Goal: Task Accomplishment & Management: Manage account settings

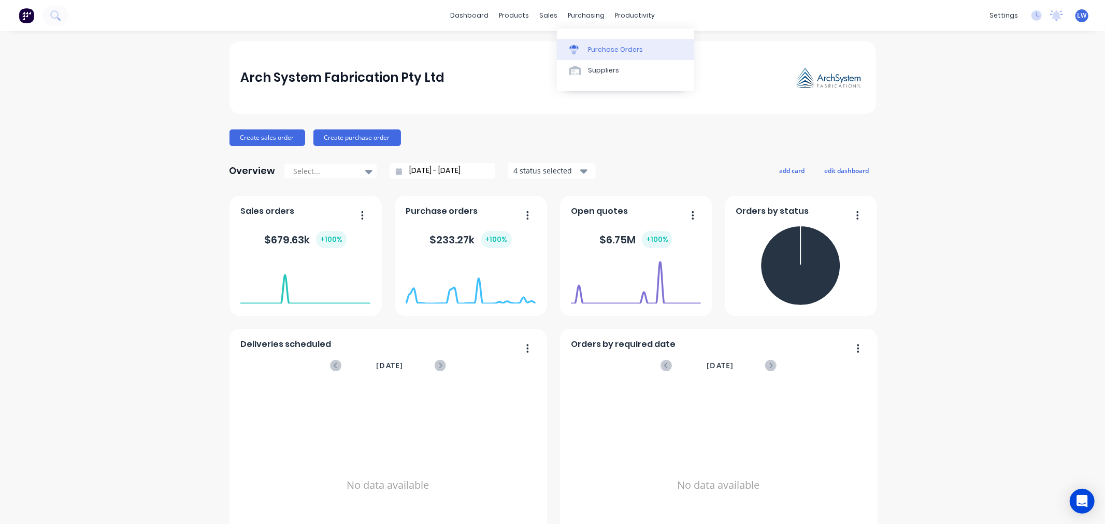
click at [593, 47] on div "Purchase Orders" at bounding box center [615, 49] width 55 height 9
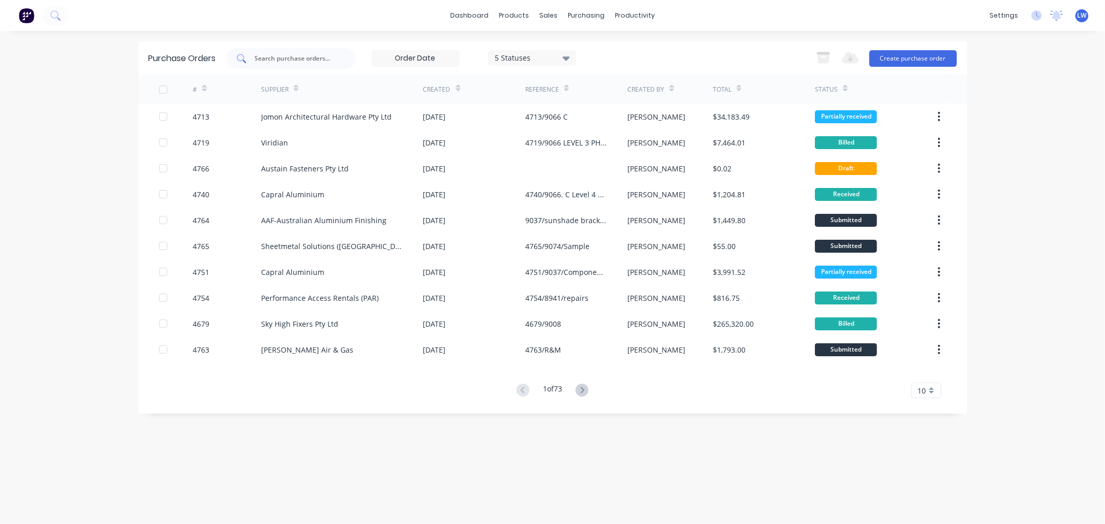
click at [262, 59] on input "text" at bounding box center [297, 58] width 86 height 10
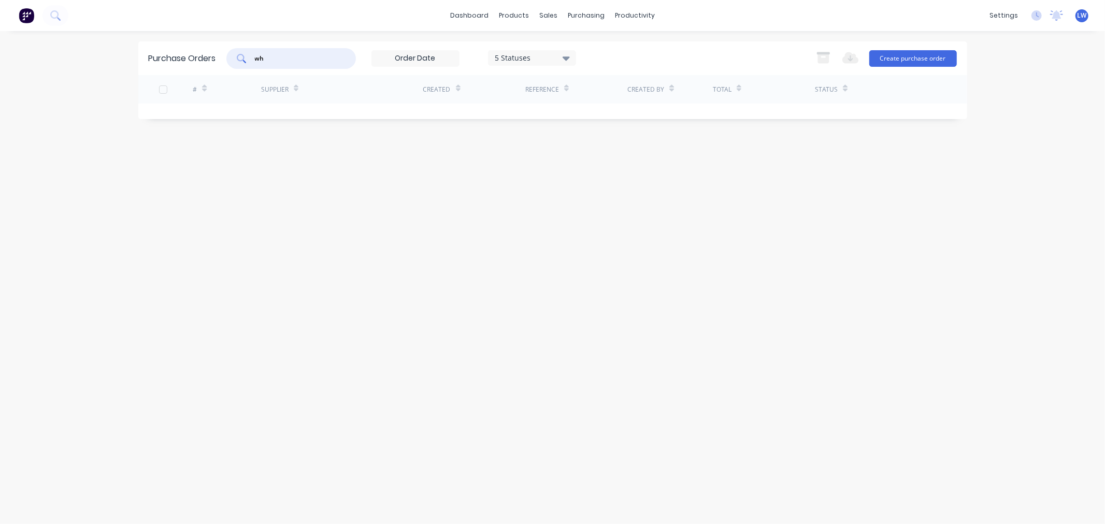
type input "w"
type input "4754"
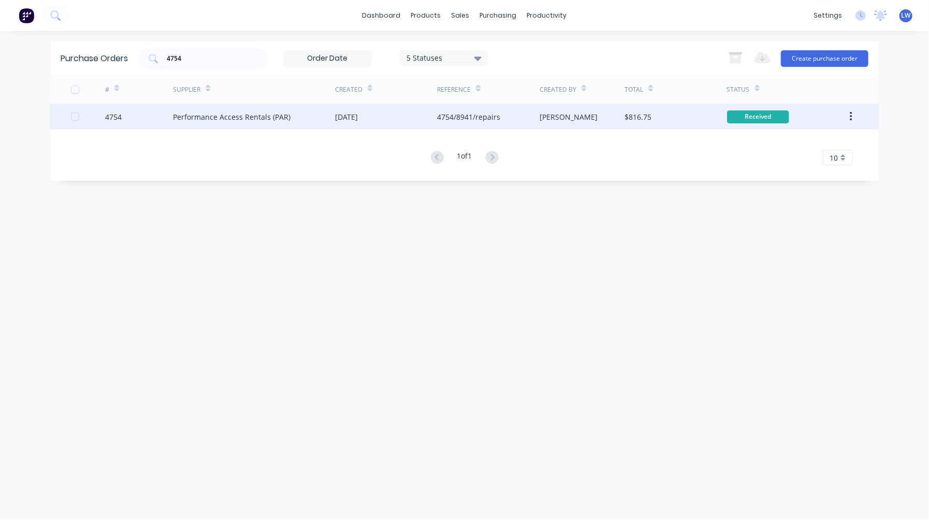
click at [457, 119] on div "4754/8941/repairs" at bounding box center [468, 116] width 63 height 11
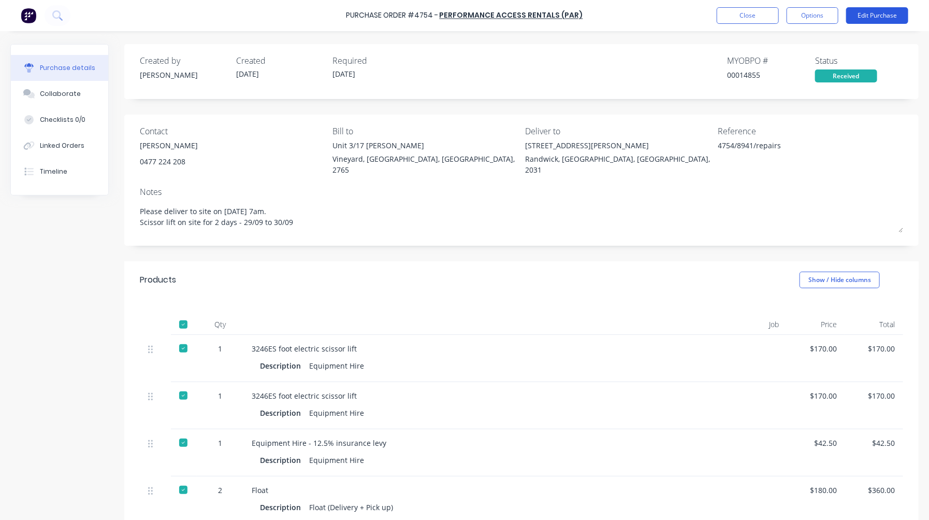
click at [885, 15] on button "Edit Purchase" at bounding box center [878, 15] width 62 height 17
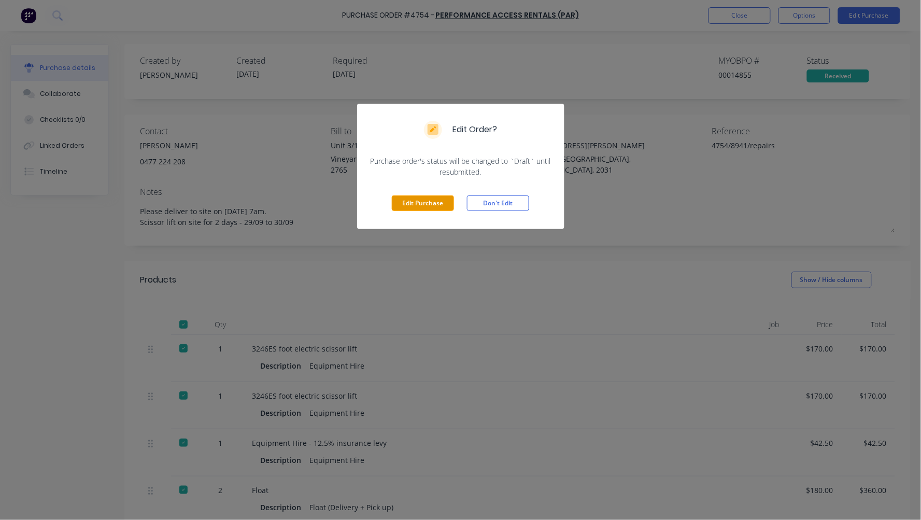
click at [423, 206] on button "Edit Purchase" at bounding box center [423, 203] width 62 height 16
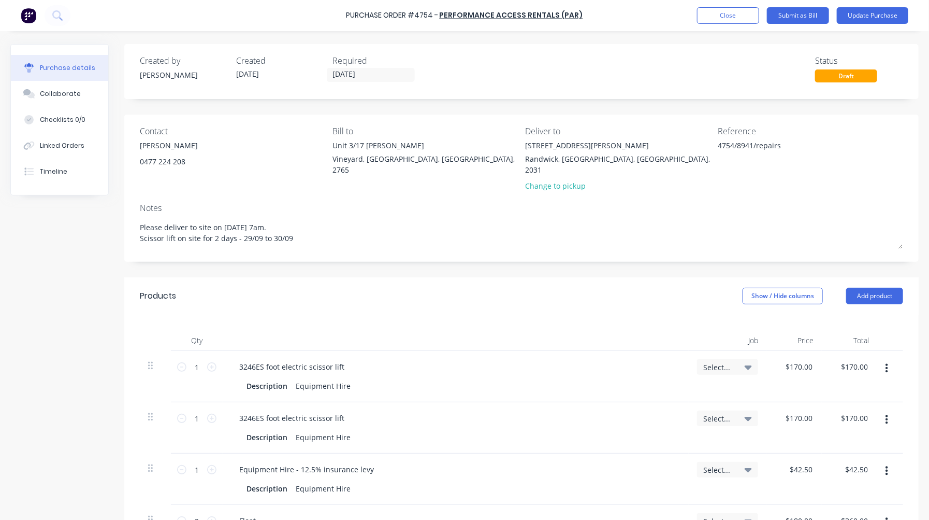
click at [727, 362] on span "Select..." at bounding box center [719, 367] width 31 height 11
type textarea "x"
click at [698, 397] on input at bounding box center [694, 398] width 106 height 21
type input "8941.i"
click at [624, 412] on div at bounding box center [623, 422] width 21 height 21
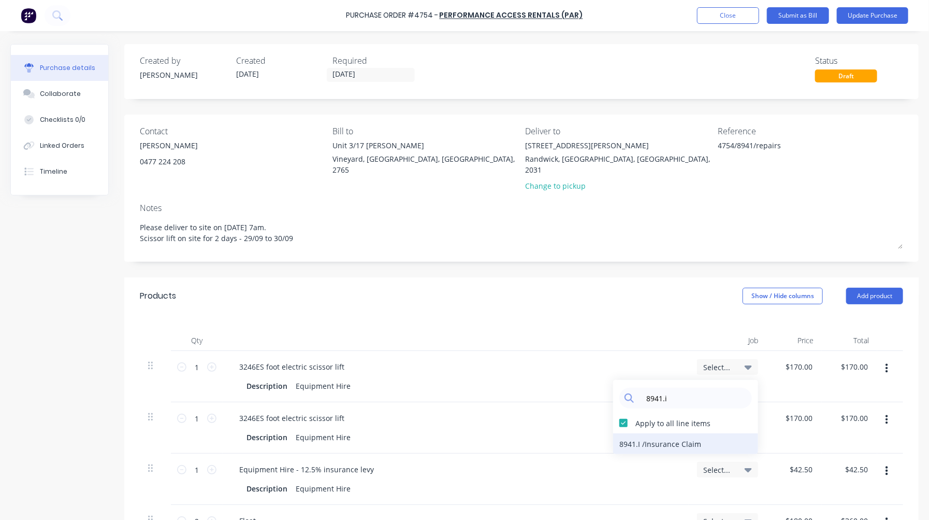
click at [638, 433] on div "8941.I / Insurance Claim" at bounding box center [685, 443] width 145 height 21
click at [874, 17] on button "Update Purchase" at bounding box center [872, 15] width 71 height 17
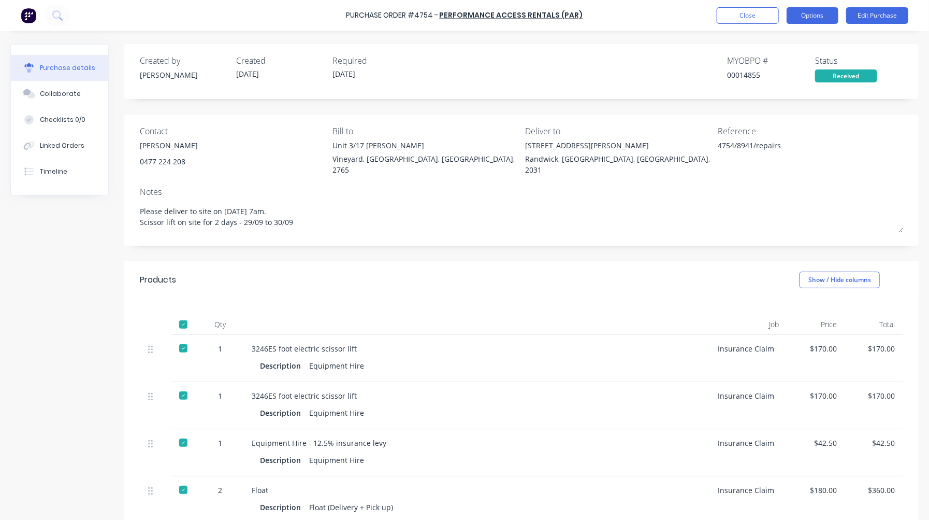
click at [817, 12] on button "Options" at bounding box center [813, 15] width 52 height 17
click at [780, 64] on div "Convert to Bill" at bounding box center [790, 62] width 80 height 15
type textarea "x"
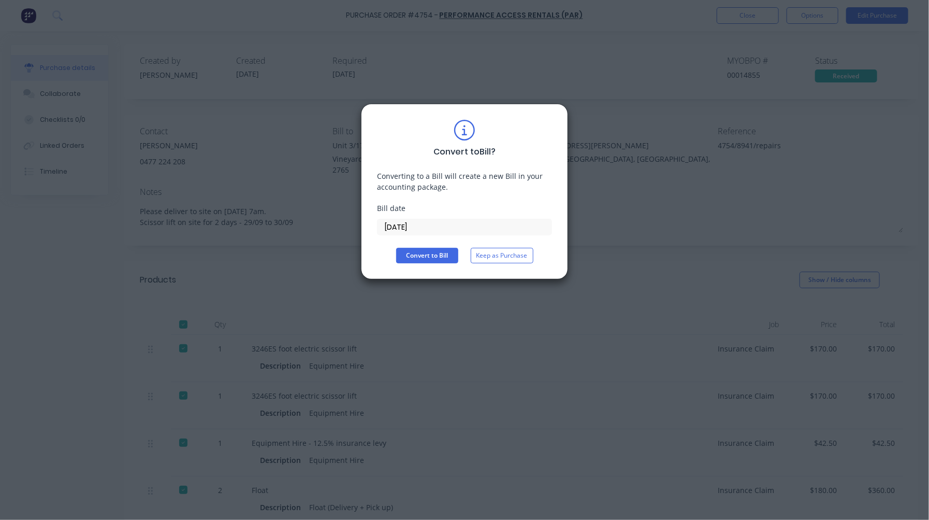
drag, startPoint x: 438, startPoint y: 222, endPoint x: 354, endPoint y: 228, distance: 84.7
click at [354, 228] on div "Convert to Bill ? Converting to a Bill will create a new Bill in your accountin…" at bounding box center [464, 260] width 929 height 520
type input "30/09/25"
click at [405, 249] on button "Convert to Bill" at bounding box center [427, 256] width 62 height 16
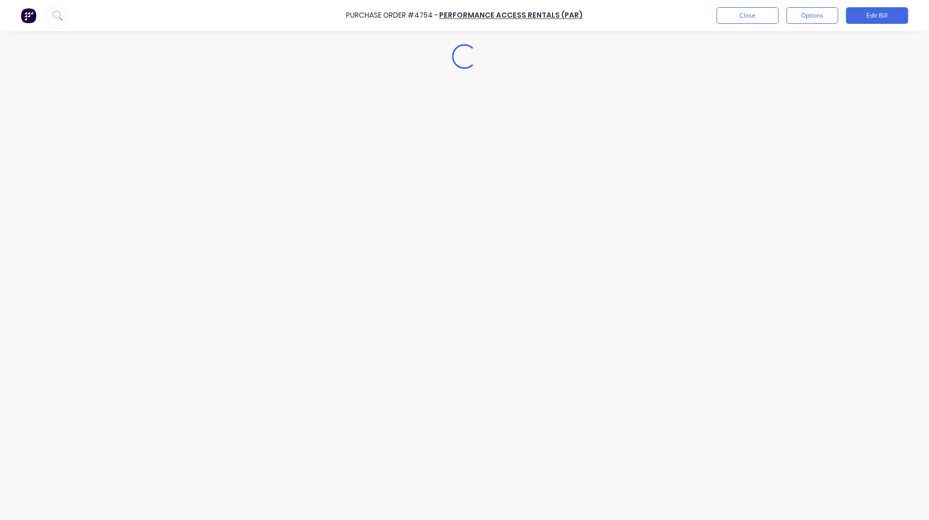
type textarea "x"
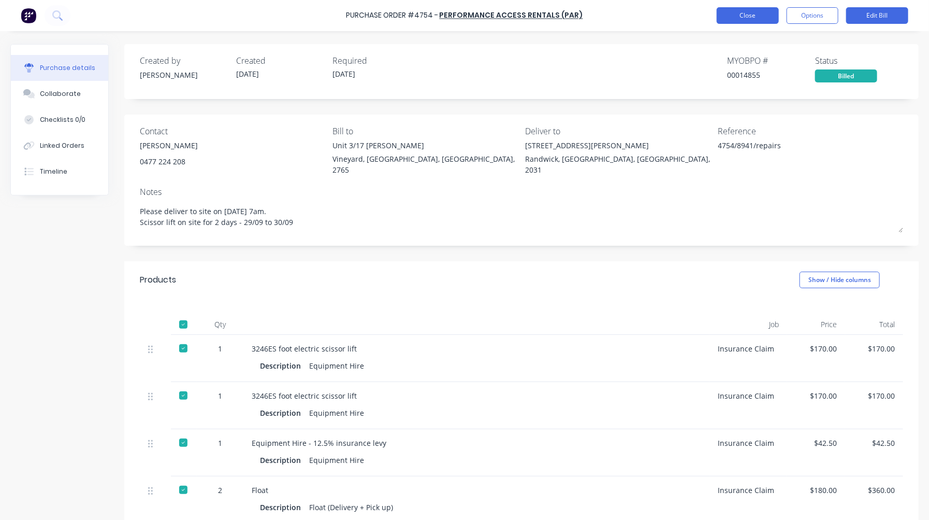
click at [750, 15] on button "Close" at bounding box center [748, 15] width 62 height 17
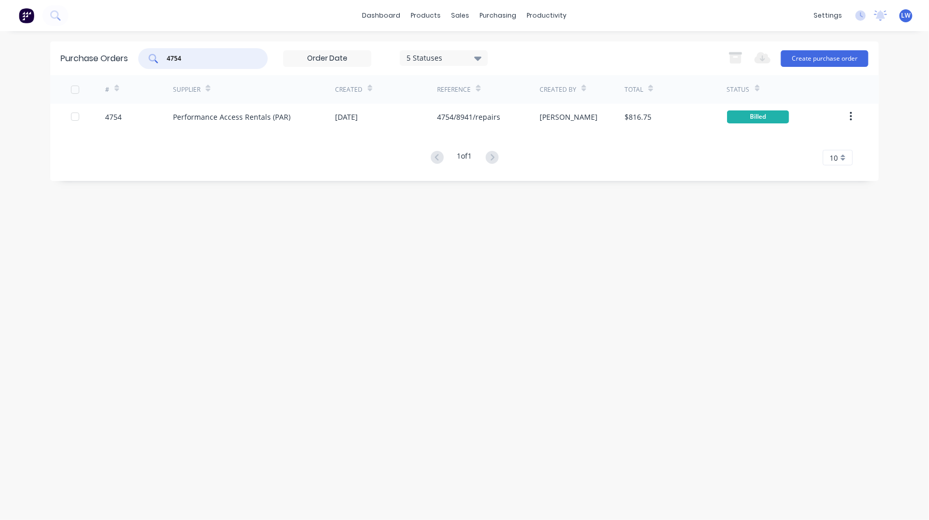
drag, startPoint x: 182, startPoint y: 60, endPoint x: 180, endPoint y: 50, distance: 10.1
click at [183, 60] on input "4754" at bounding box center [209, 58] width 86 height 10
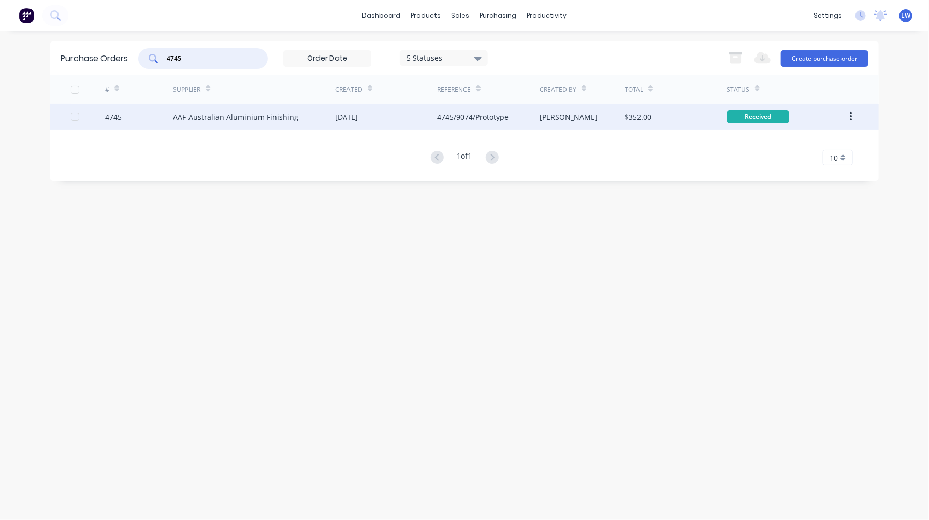
type input "4745"
click at [207, 113] on div "AAF-Australian Aluminium Finishing" at bounding box center [235, 116] width 125 height 11
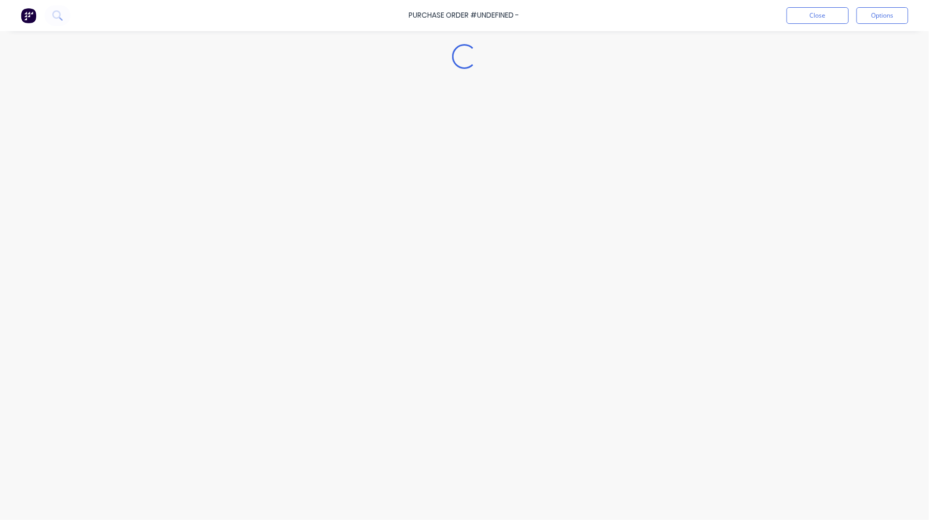
type textarea "x"
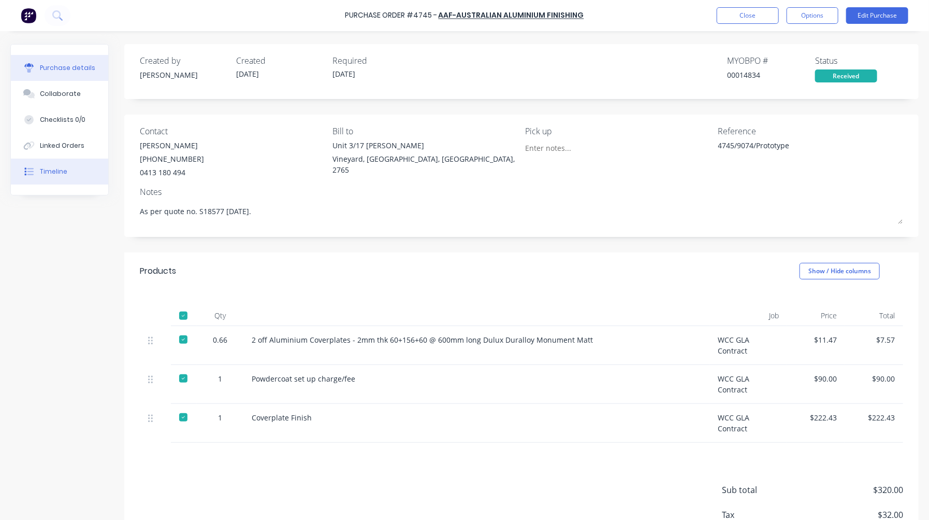
drag, startPoint x: 61, startPoint y: 171, endPoint x: 61, endPoint y: 177, distance: 5.7
click at [61, 178] on button "Timeline" at bounding box center [59, 172] width 97 height 26
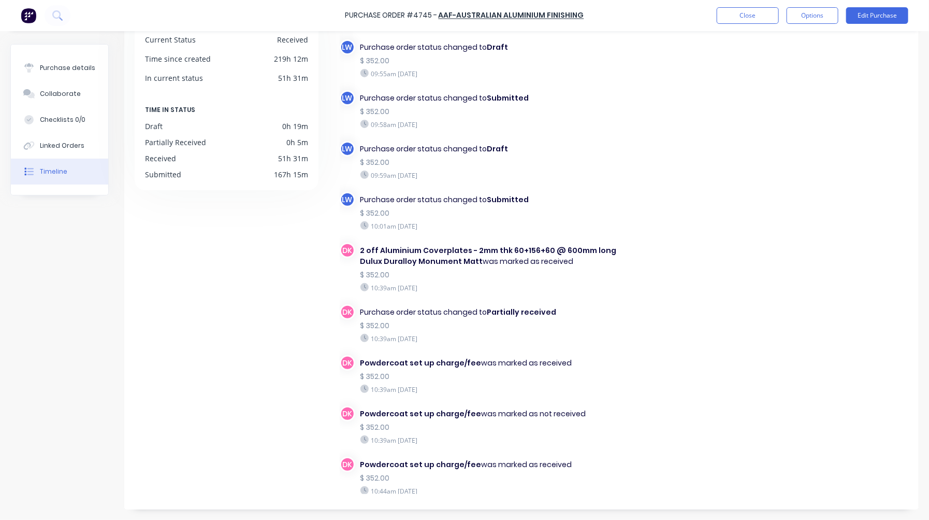
scroll to position [553, 0]
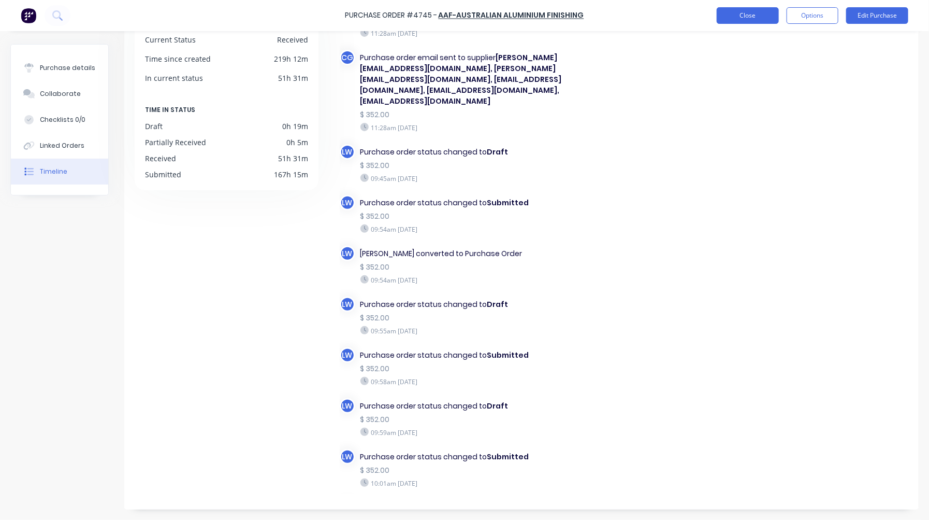
click at [750, 11] on button "Close" at bounding box center [748, 15] width 62 height 17
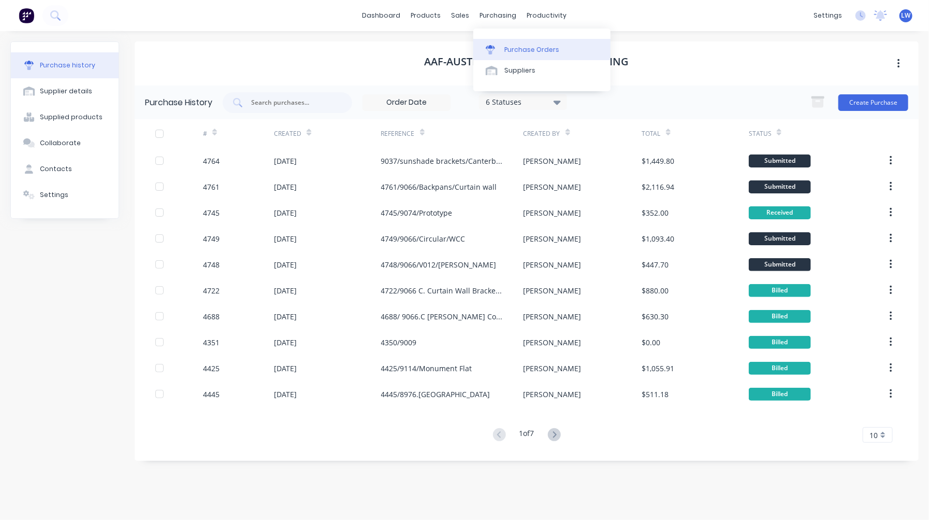
click at [512, 46] on div "Purchase Orders" at bounding box center [532, 49] width 55 height 9
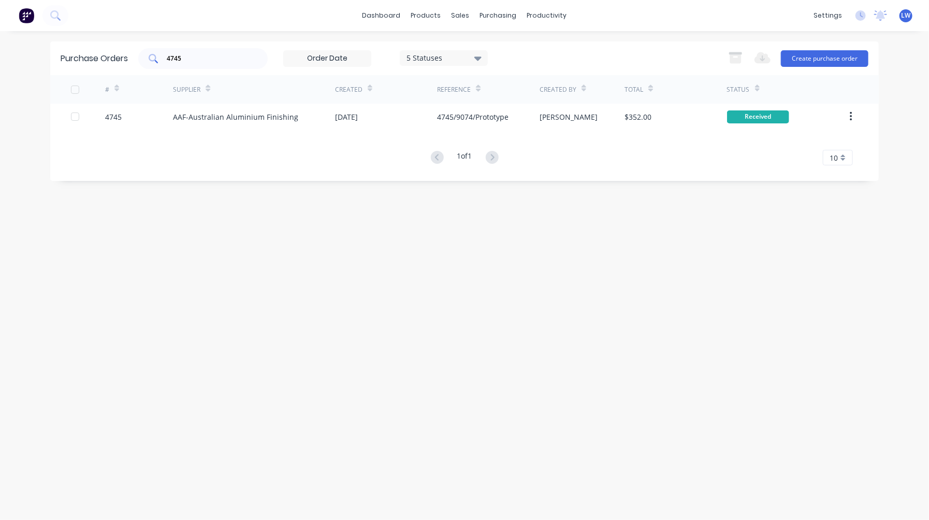
click at [212, 60] on input "4745" at bounding box center [209, 58] width 86 height 10
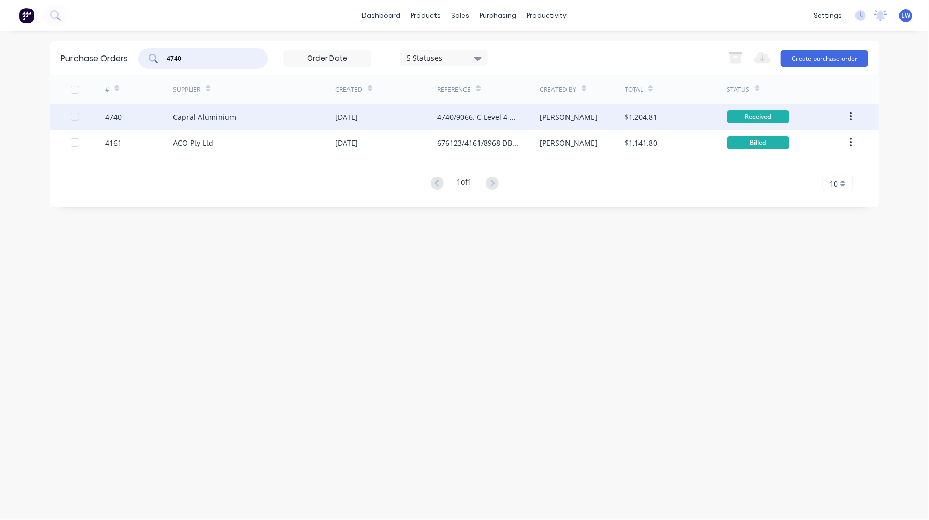
type input "4740"
click at [218, 120] on div "Capral Aluminium" at bounding box center [204, 116] width 63 height 11
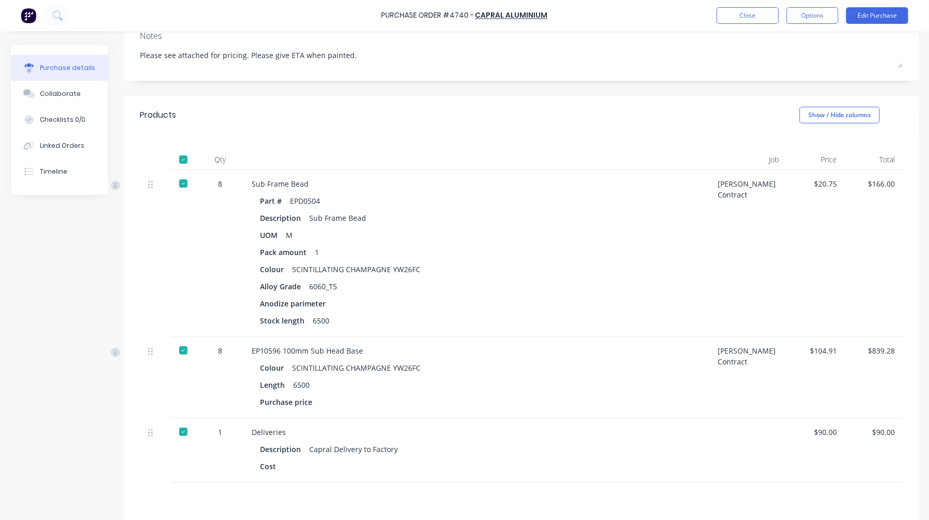
scroll to position [264, 0]
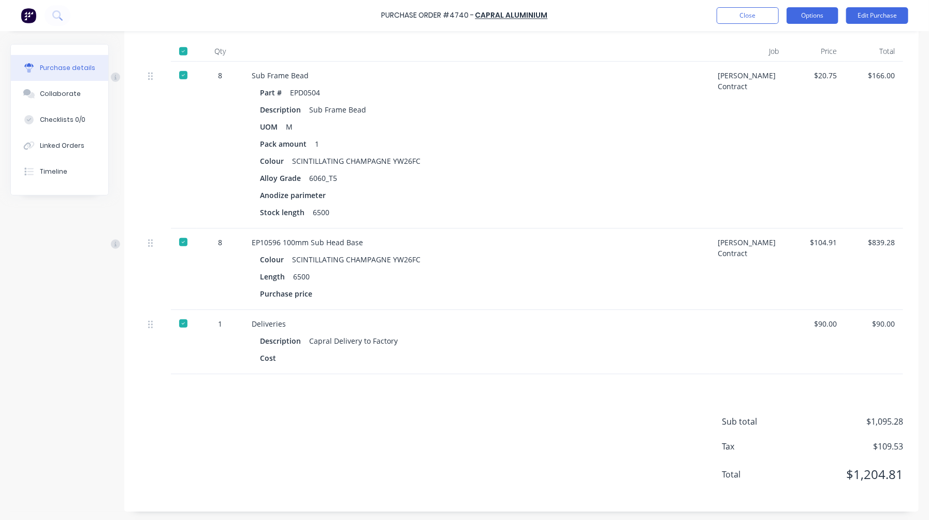
click at [814, 16] on button "Options" at bounding box center [813, 15] width 52 height 17
click at [878, 17] on button "Edit Purchase" at bounding box center [878, 15] width 62 height 17
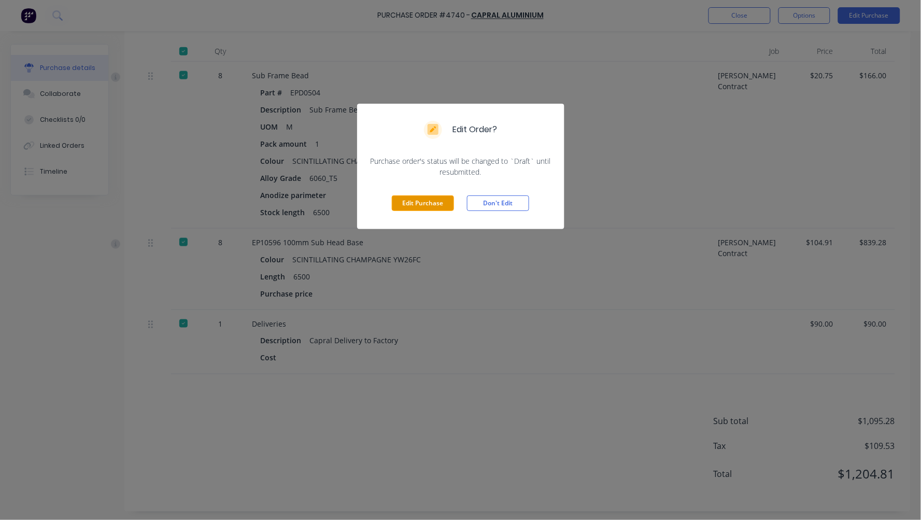
click at [426, 202] on button "Edit Purchase" at bounding box center [423, 203] width 62 height 16
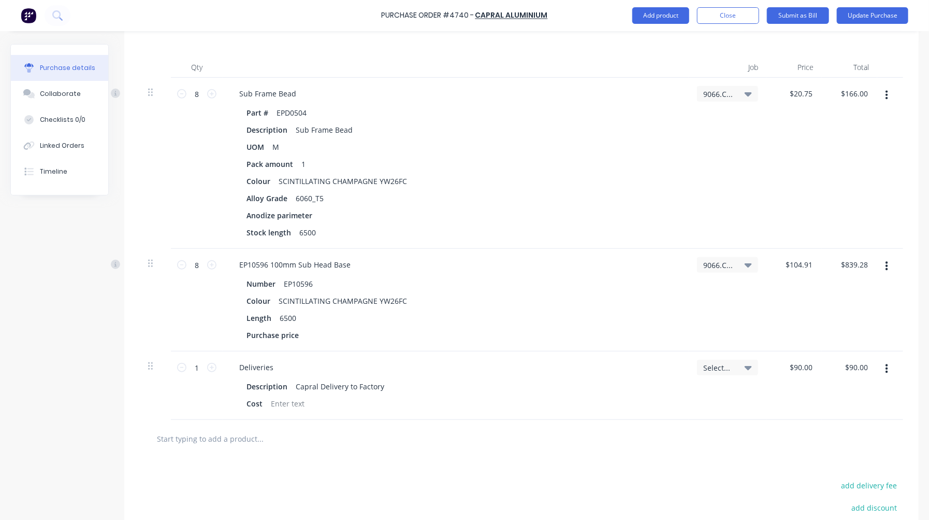
scroll to position [272, 0]
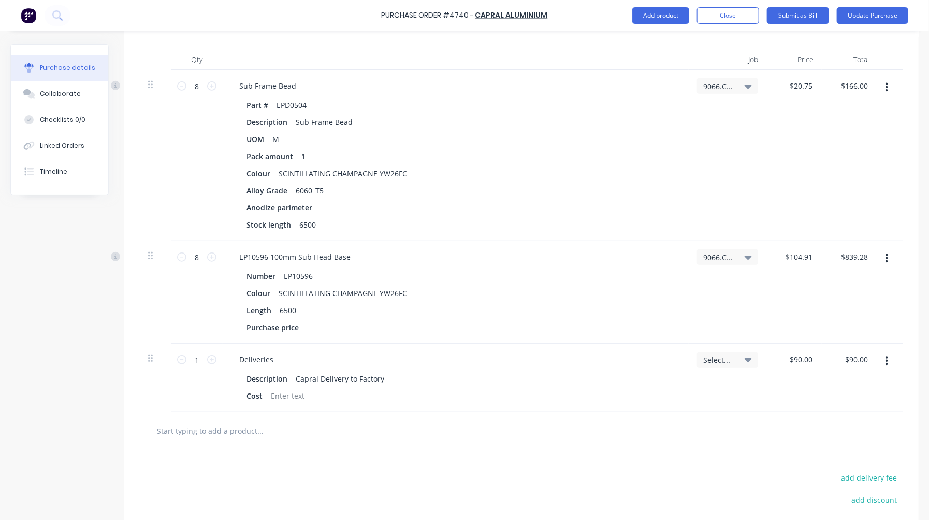
click at [721, 354] on span "Select..." at bounding box center [719, 359] width 31 height 11
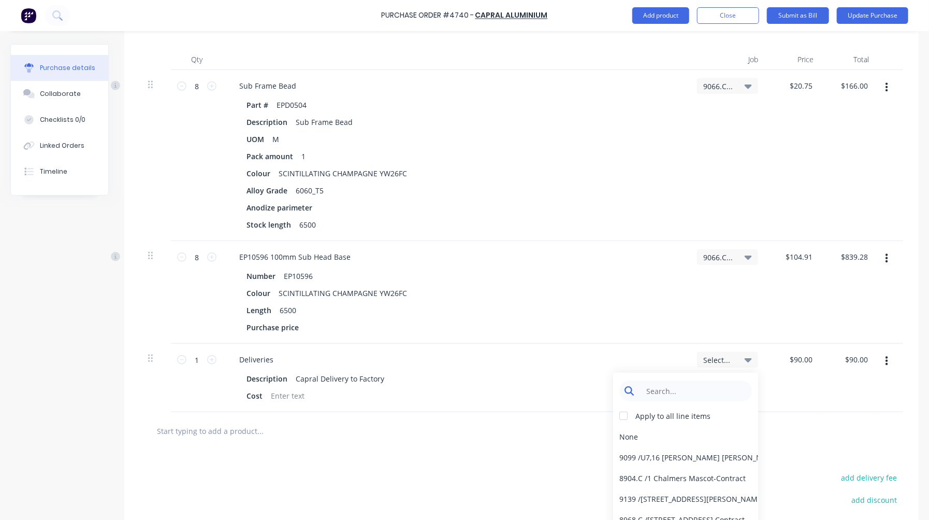
type textarea "x"
click at [686, 381] on input at bounding box center [694, 390] width 106 height 21
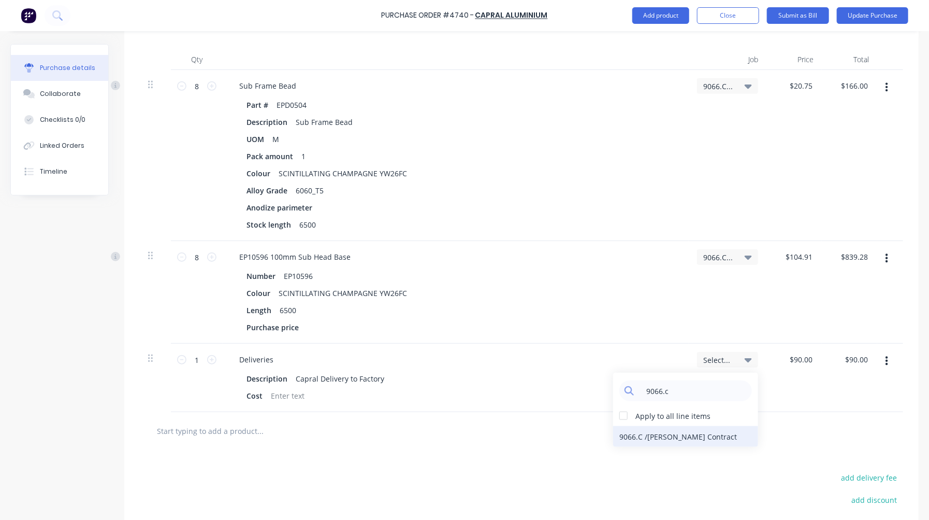
type input "9066.c"
click at [682, 426] on div "9066.C / William Clarke Contract" at bounding box center [685, 436] width 145 height 21
click at [876, 12] on button "Update Purchase" at bounding box center [872, 15] width 71 height 17
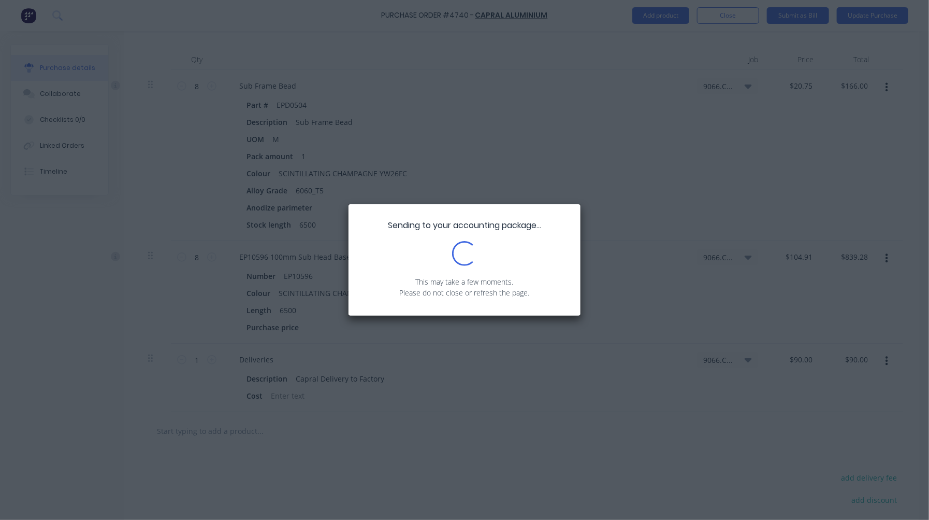
scroll to position [0, 0]
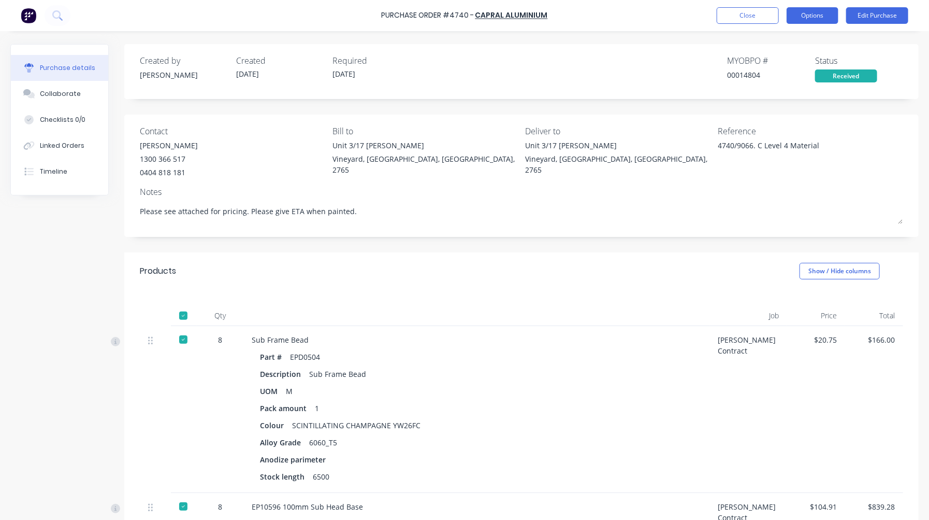
click at [821, 15] on button "Options" at bounding box center [813, 15] width 52 height 17
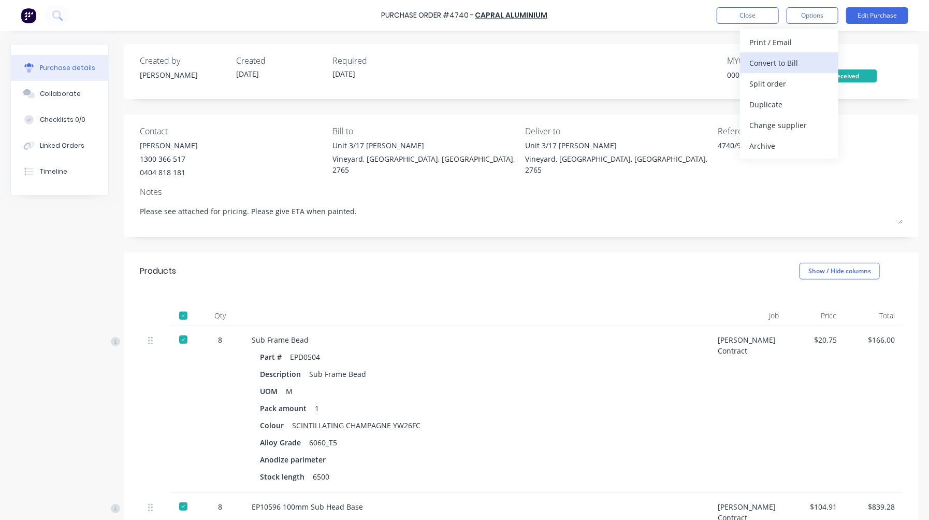
click at [800, 65] on div "Convert to Bill" at bounding box center [790, 62] width 80 height 15
type textarea "x"
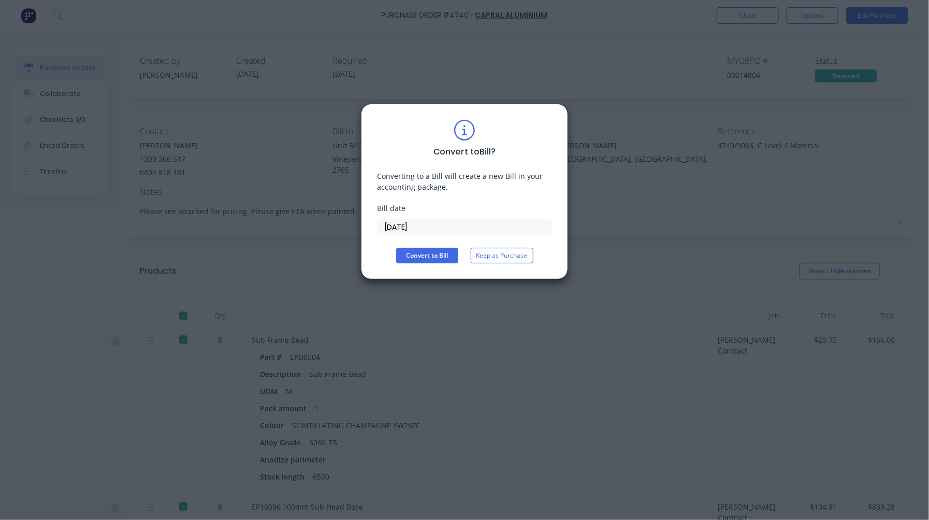
drag, startPoint x: 450, startPoint y: 229, endPoint x: 297, endPoint y: 222, distance: 153.0
click at [297, 222] on div "Convert to Bill ? Converting to a Bill will create a new Bill in your accountin…" at bounding box center [464, 260] width 929 height 520
type input "30/09/25"
click at [425, 255] on button "Convert to Bill" at bounding box center [427, 256] width 62 height 16
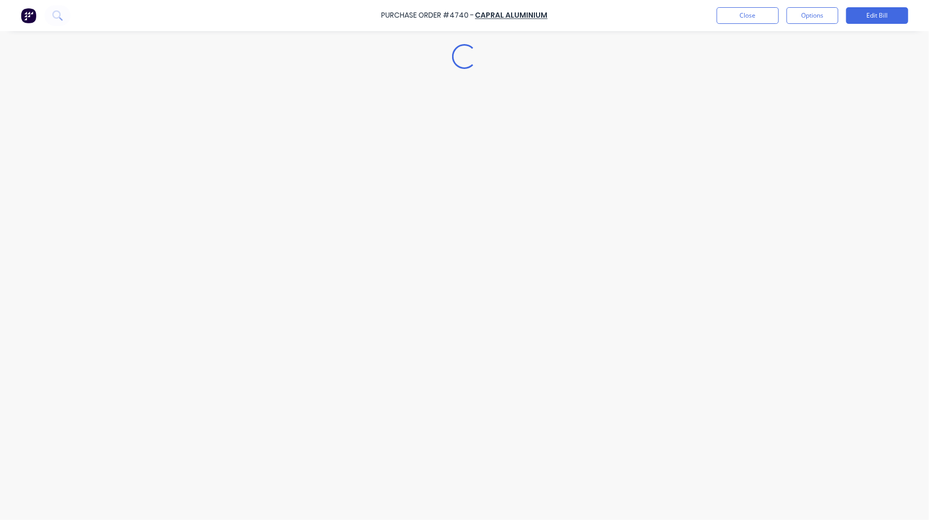
type textarea "x"
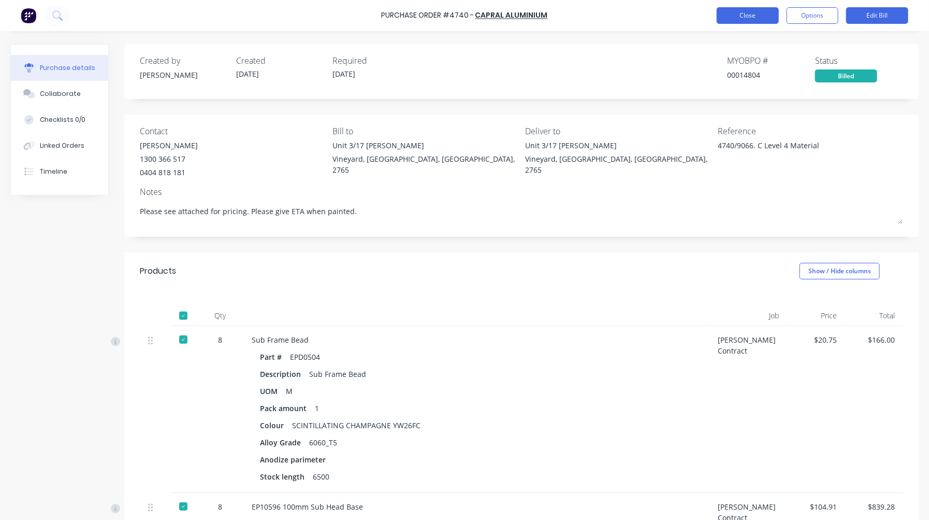
click at [761, 17] on button "Close" at bounding box center [748, 15] width 62 height 17
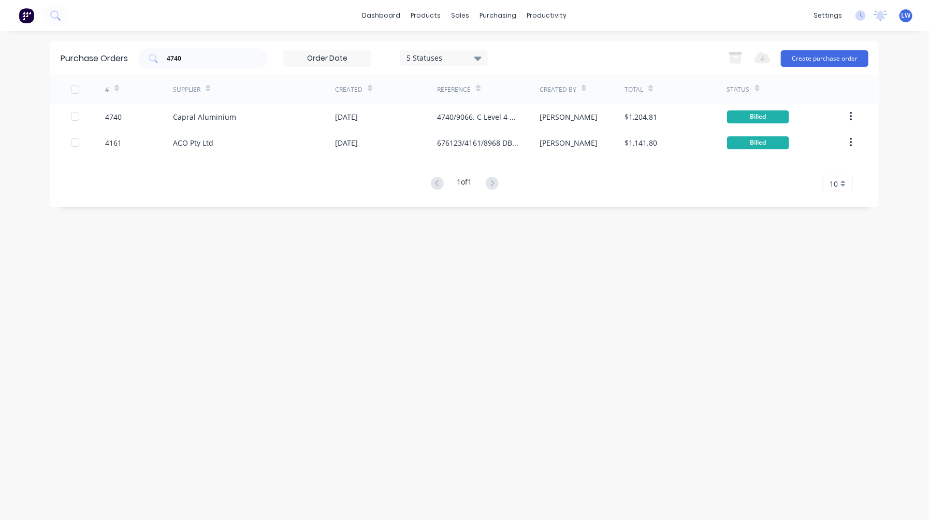
click at [211, 47] on div "Purchase Orders 4740 5 Statuses 5 Statuses Export to Excel (XLSX) Create purcha…" at bounding box center [464, 58] width 829 height 34
click at [211, 56] on input "4740" at bounding box center [209, 58] width 86 height 10
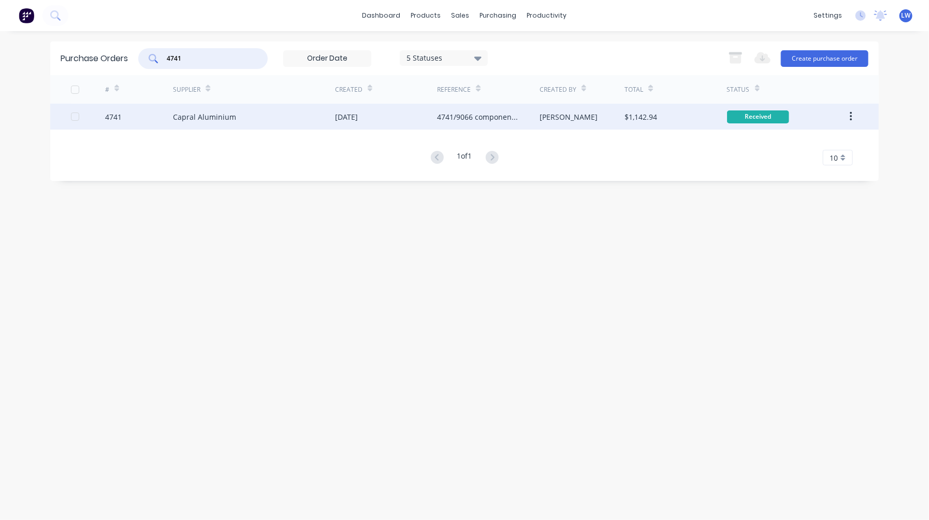
type input "4741"
click at [599, 118] on div "Craig" at bounding box center [582, 117] width 85 height 26
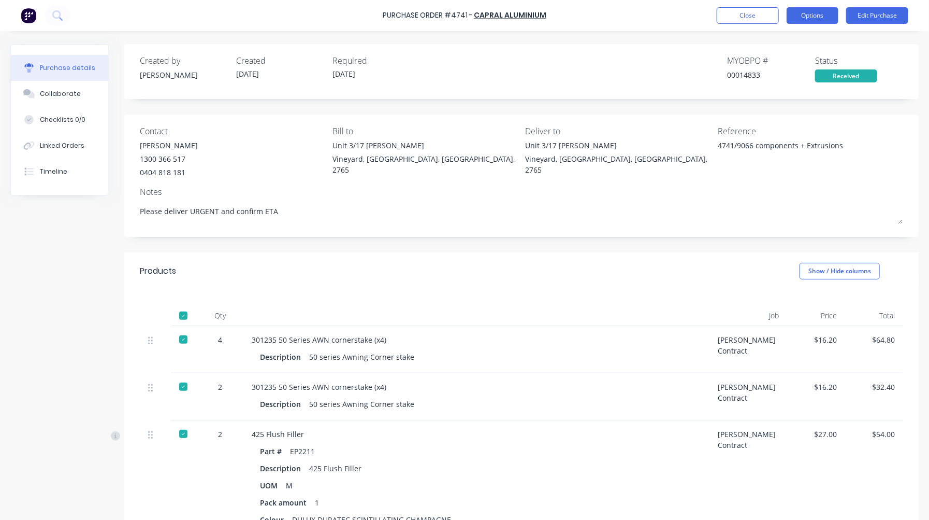
click at [823, 18] on button "Options" at bounding box center [813, 15] width 52 height 17
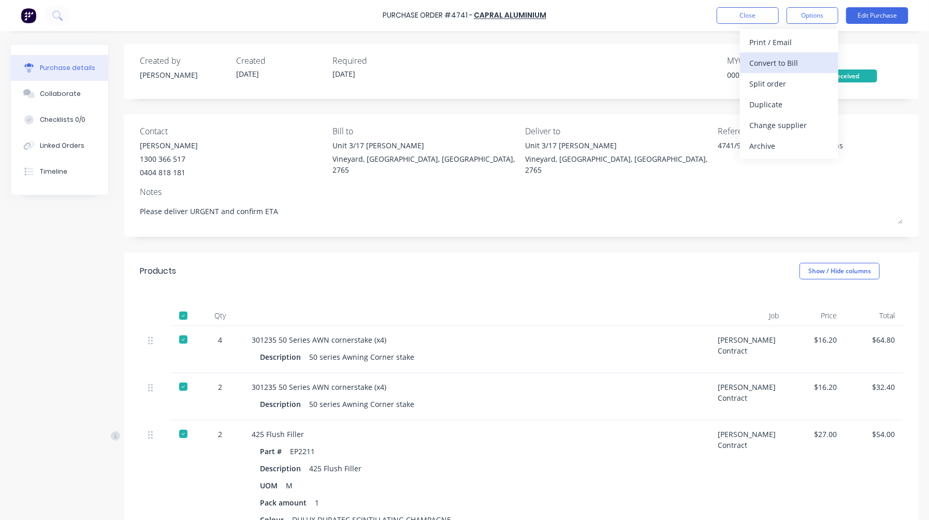
click at [794, 60] on div "Convert to Bill" at bounding box center [790, 62] width 80 height 15
type textarea "x"
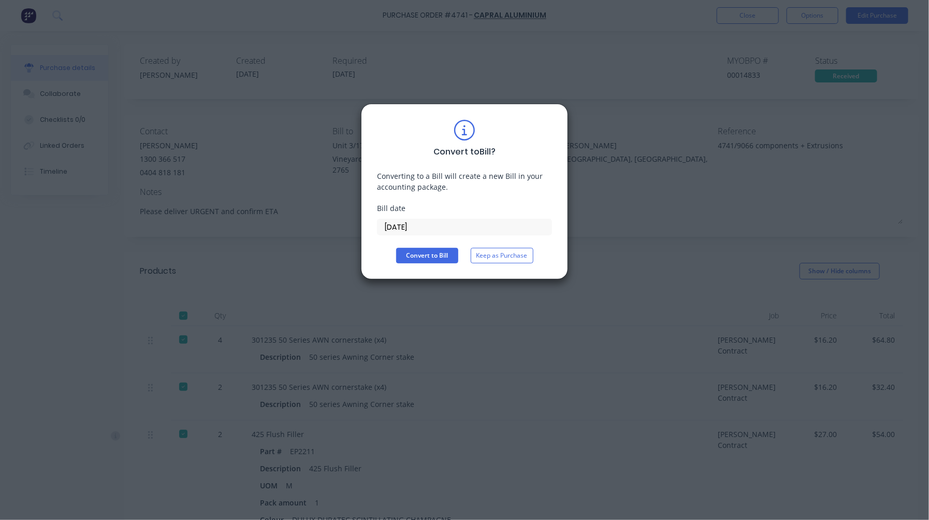
drag, startPoint x: 437, startPoint y: 223, endPoint x: 371, endPoint y: 220, distance: 65.9
click at [371, 220] on div "Convert to Bill ? Converting to a Bill will create a new Bill in your accountin…" at bounding box center [464, 192] width 207 height 176
type input "30/09/25"
click at [438, 257] on button "Convert to Bill" at bounding box center [427, 256] width 62 height 16
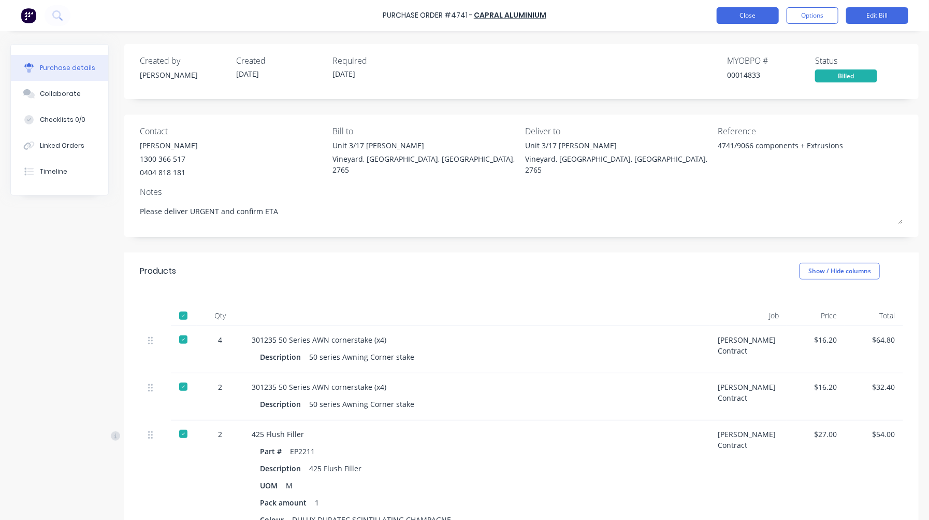
click at [750, 8] on button "Close" at bounding box center [748, 15] width 62 height 17
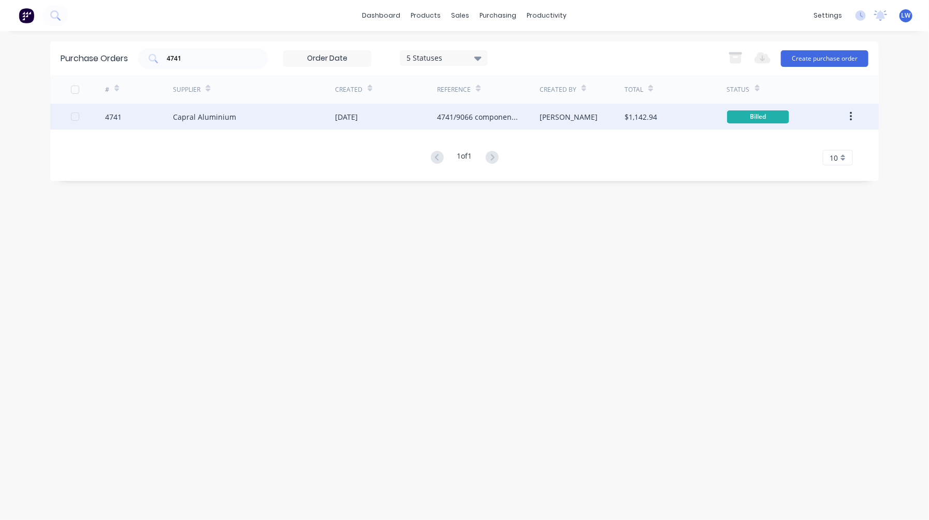
click at [495, 118] on div "4741/9066 components + Extrusions" at bounding box center [477, 116] width 81 height 11
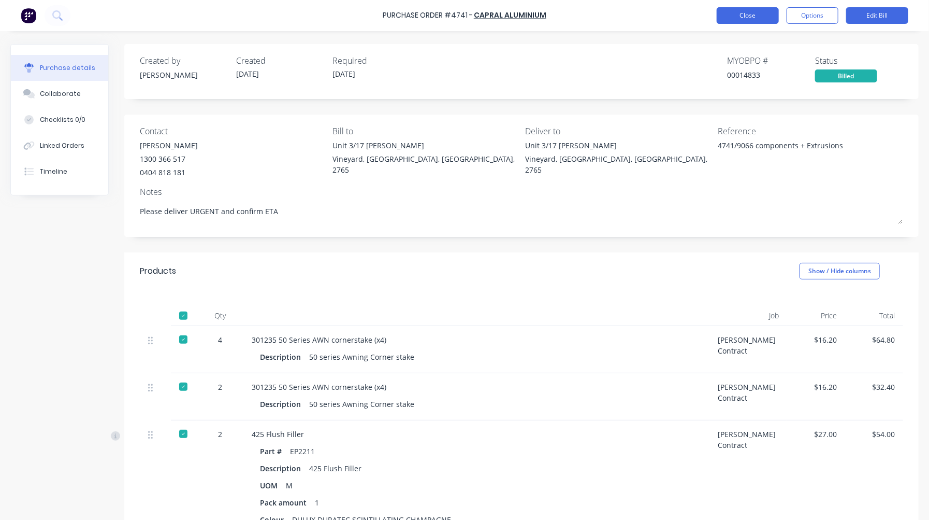
click at [767, 21] on button "Close" at bounding box center [748, 15] width 62 height 17
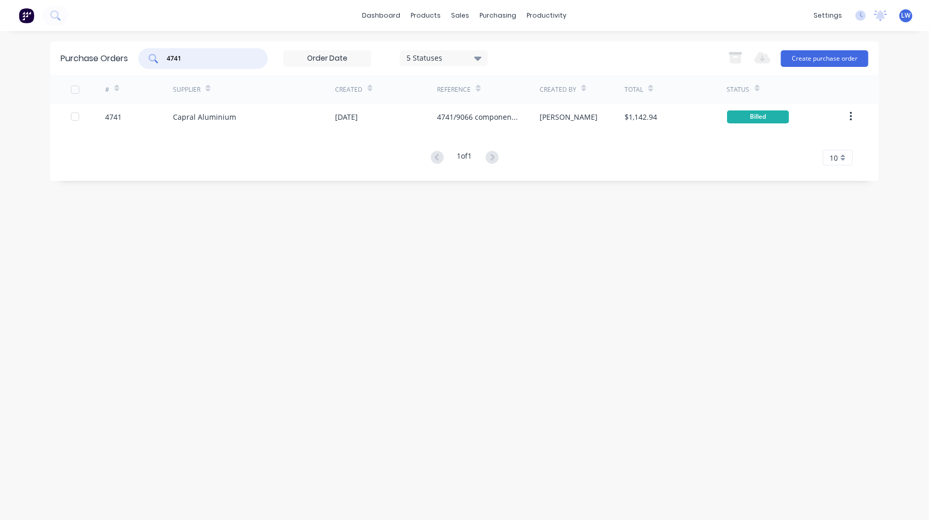
drag, startPoint x: 221, startPoint y: 61, endPoint x: 145, endPoint y: 52, distance: 76.6
click at [145, 52] on div "4741" at bounding box center [203, 58] width 130 height 21
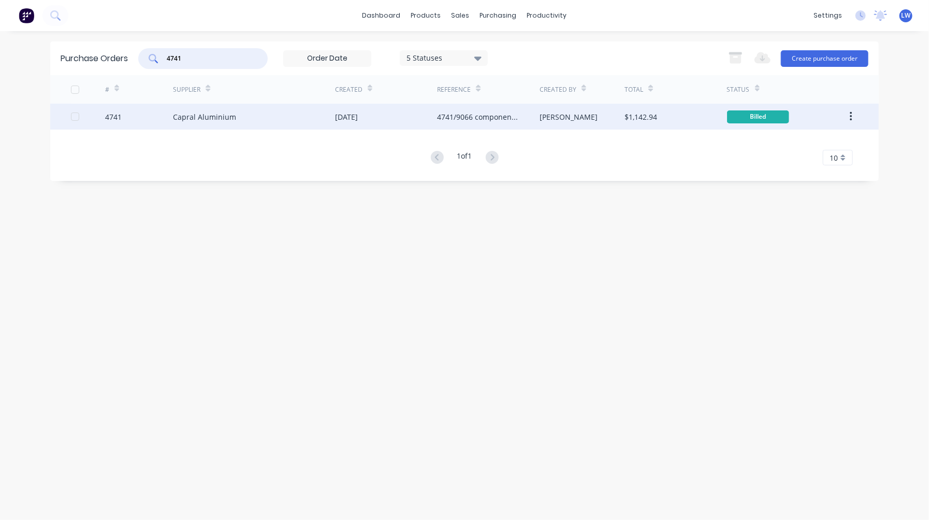
click at [117, 119] on div "4741" at bounding box center [113, 116] width 17 height 11
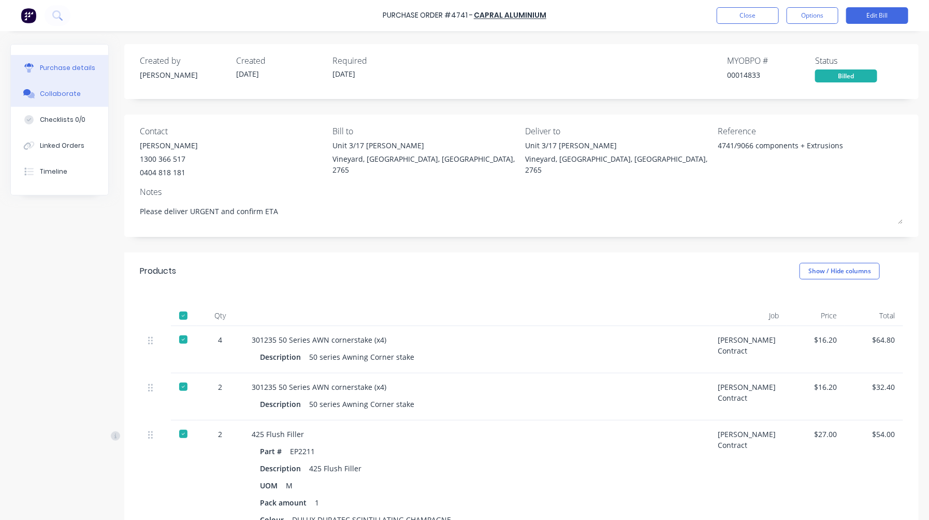
click at [59, 94] on div "Collaborate" at bounding box center [60, 93] width 41 height 9
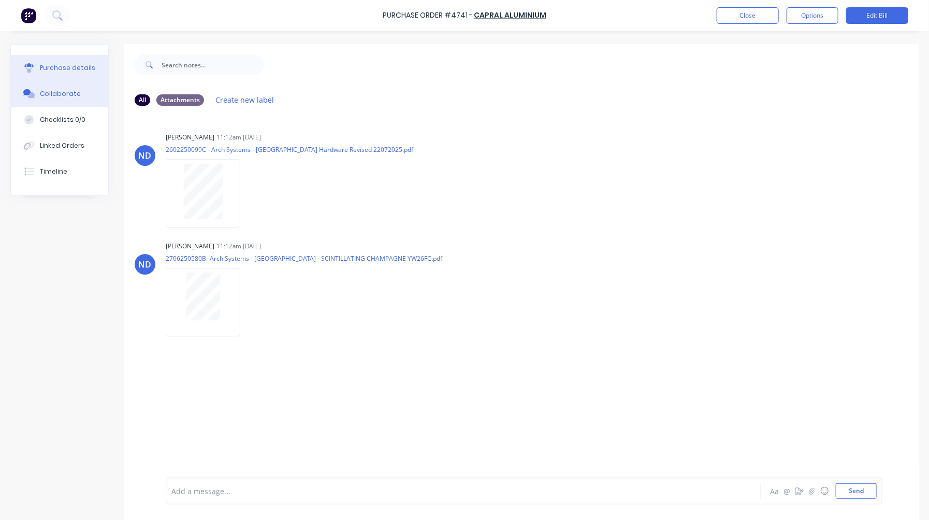
click at [42, 64] on div "Purchase details" at bounding box center [67, 67] width 55 height 9
type textarea "x"
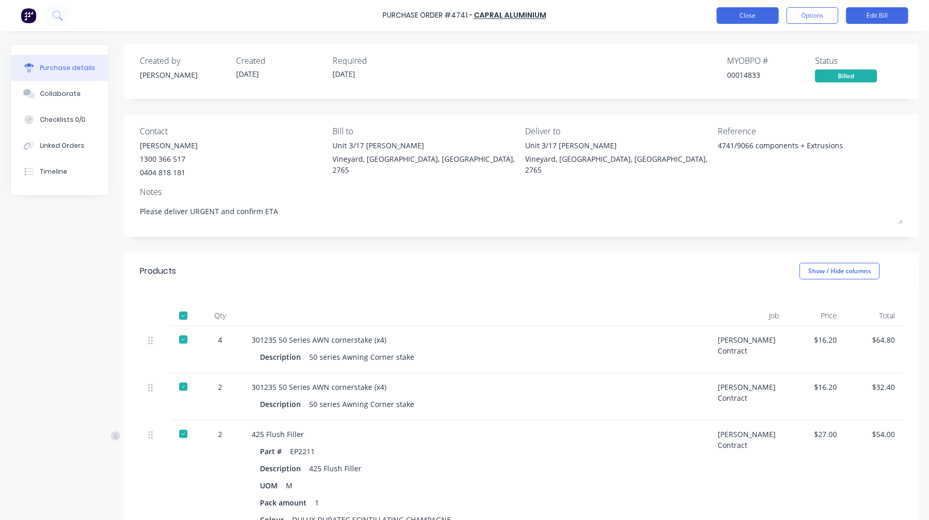
click at [727, 17] on button "Close" at bounding box center [748, 15] width 62 height 17
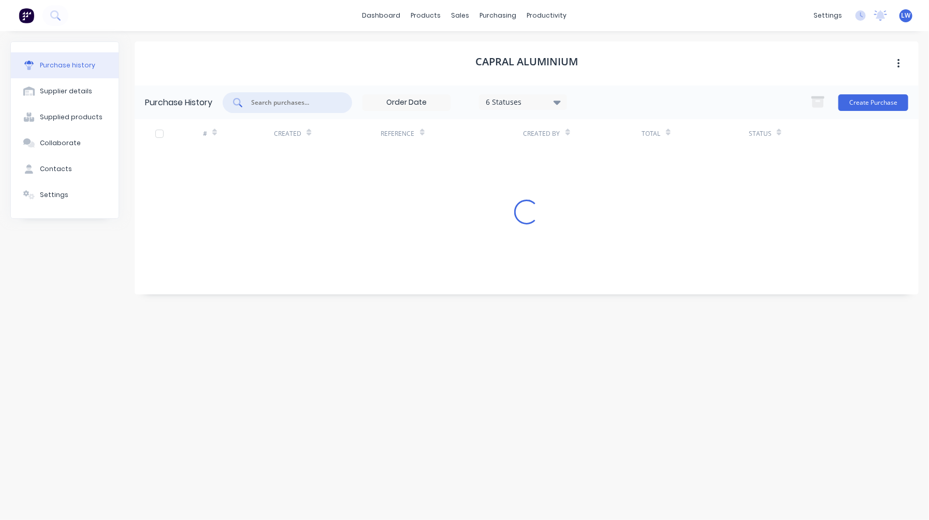
click at [309, 102] on input "text" at bounding box center [293, 102] width 86 height 10
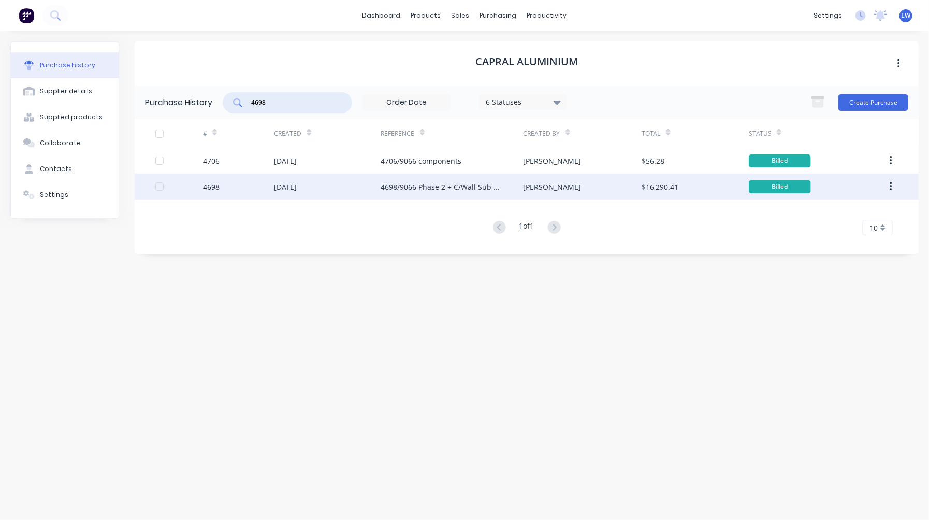
type input "4698"
click at [257, 184] on div "4698" at bounding box center [238, 187] width 71 height 26
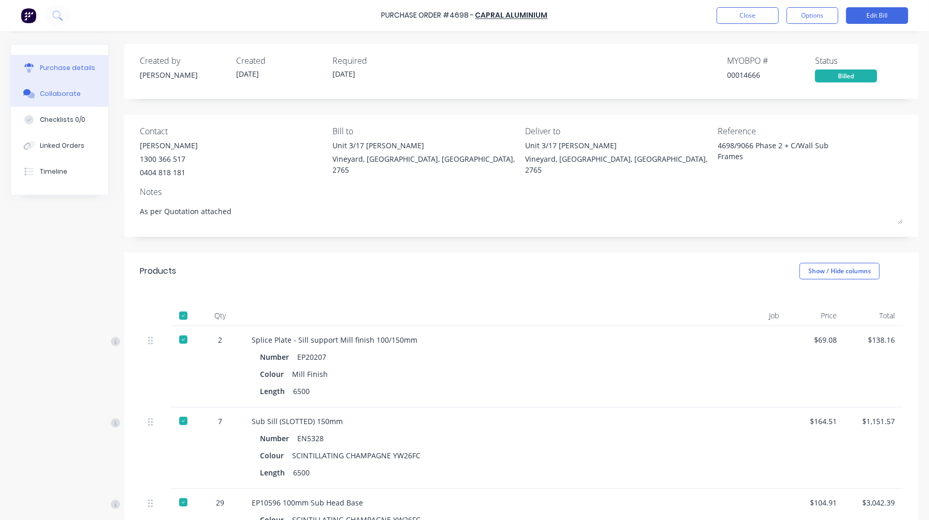
click at [52, 96] on div "Collaborate" at bounding box center [60, 93] width 41 height 9
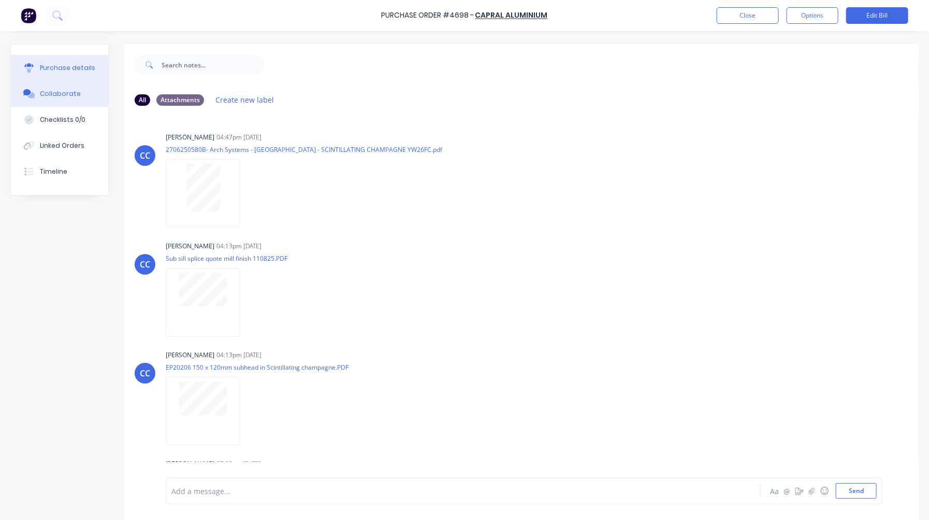
click at [68, 65] on div "Purchase details" at bounding box center [67, 67] width 55 height 9
type textarea "x"
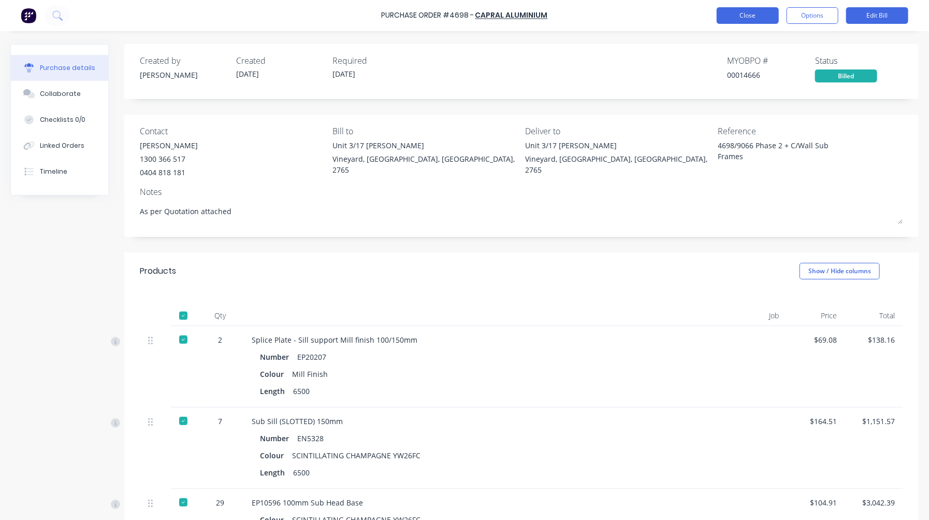
click at [769, 10] on button "Close" at bounding box center [748, 15] width 62 height 17
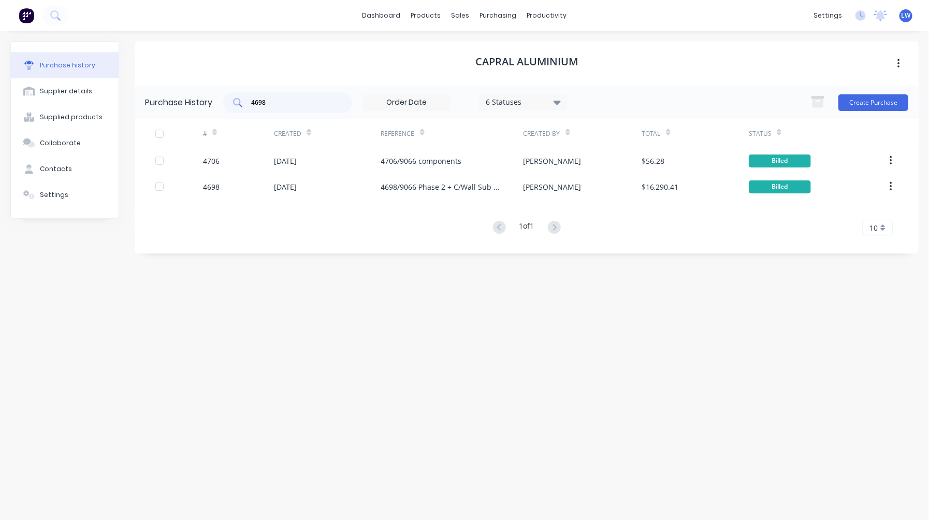
click at [296, 107] on div "4698" at bounding box center [288, 102] width 130 height 21
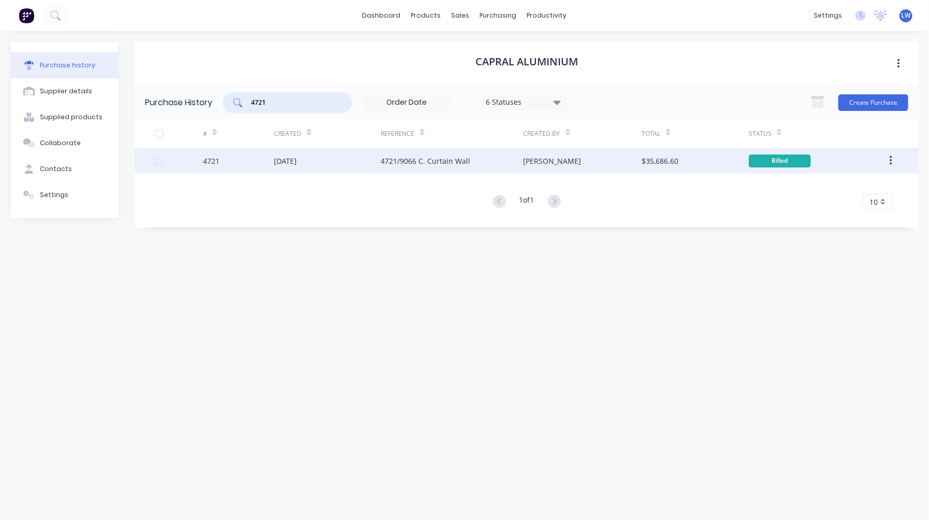
type input "4721"
click at [378, 159] on div "02 Sep 2025" at bounding box center [327, 161] width 107 height 26
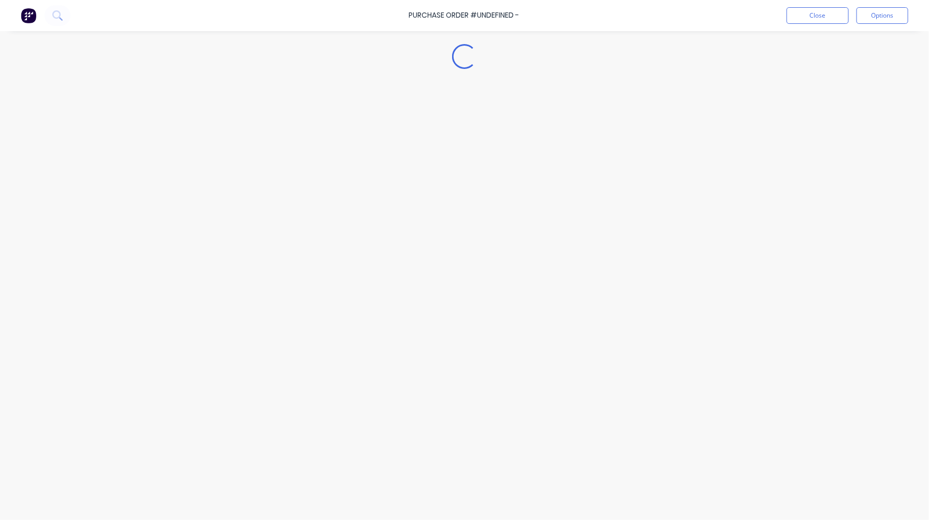
type textarea "x"
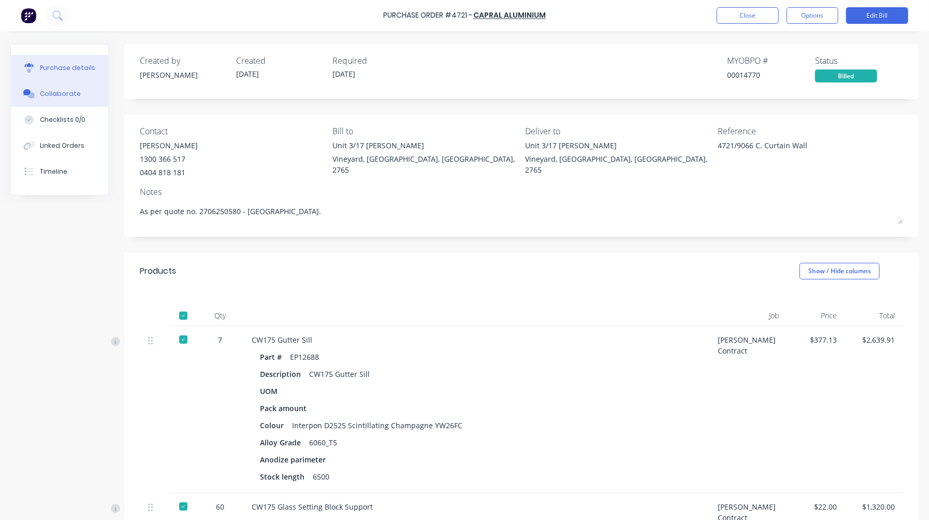
click at [71, 92] on div "Collaborate" at bounding box center [60, 93] width 41 height 9
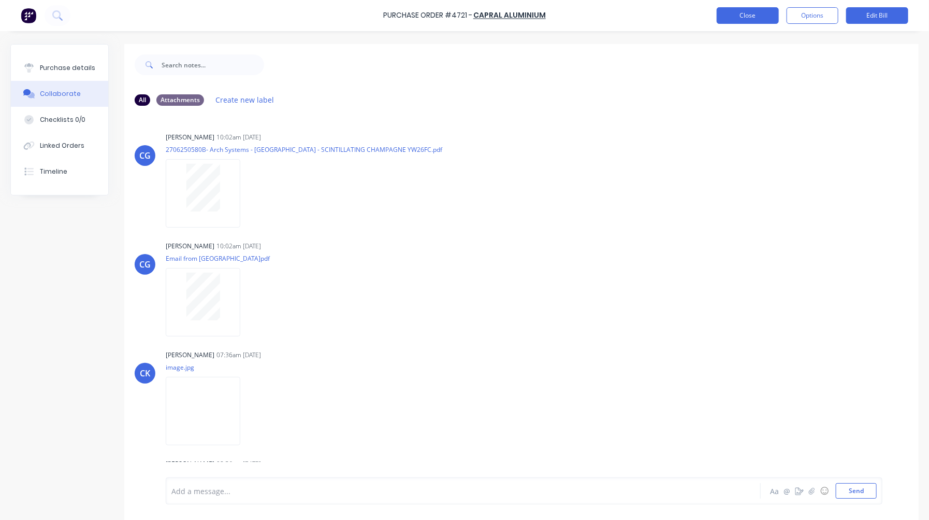
click at [729, 14] on button "Close" at bounding box center [748, 15] width 62 height 17
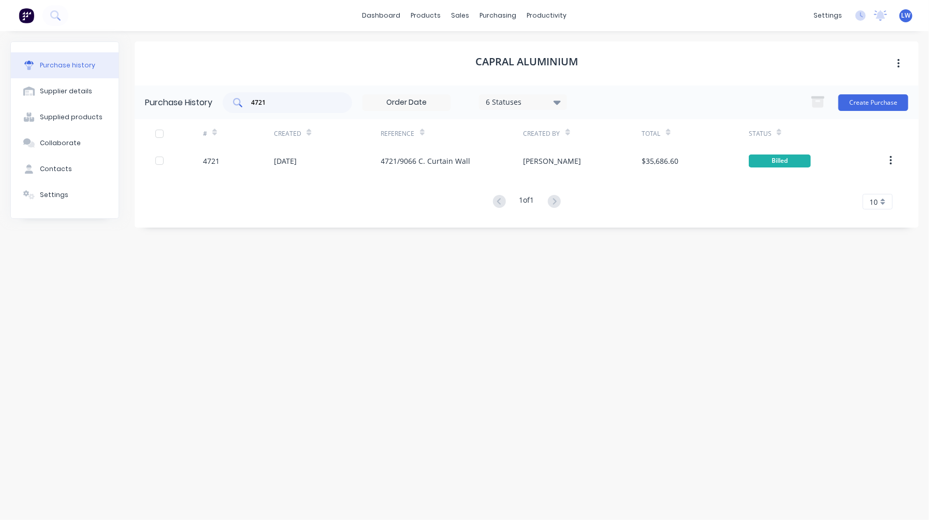
click at [328, 108] on div "4721" at bounding box center [288, 102] width 130 height 21
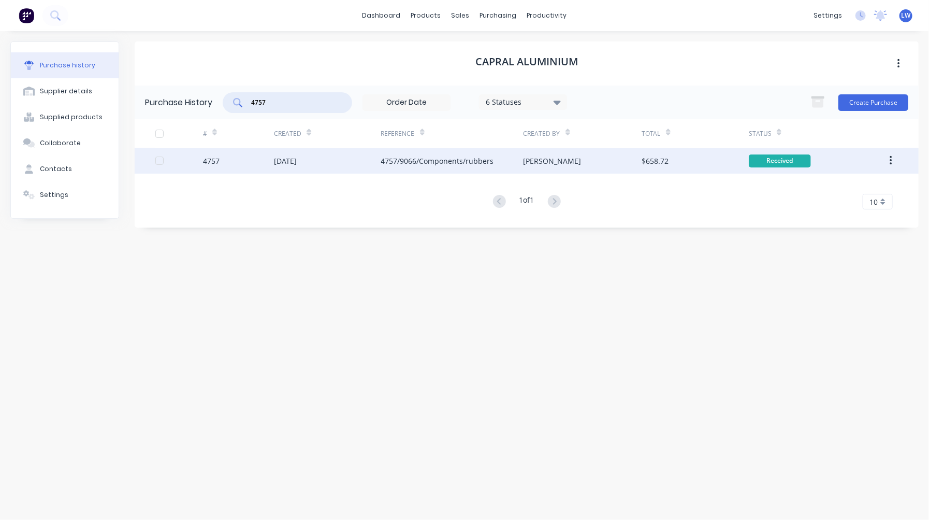
type input "4757"
click at [466, 163] on div "4757/9066/Components/rubbers" at bounding box center [437, 160] width 113 height 11
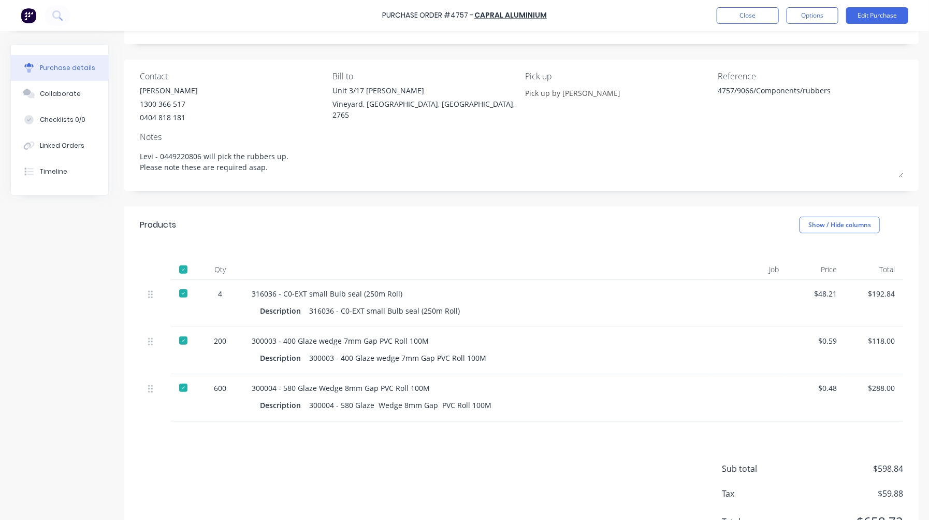
scroll to position [102, 0]
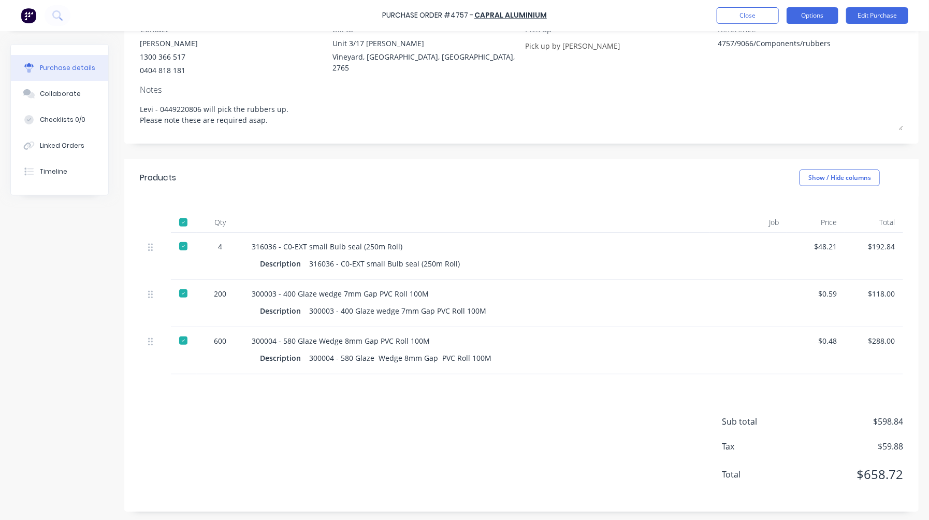
click at [809, 11] on button "Options" at bounding box center [813, 15] width 52 height 17
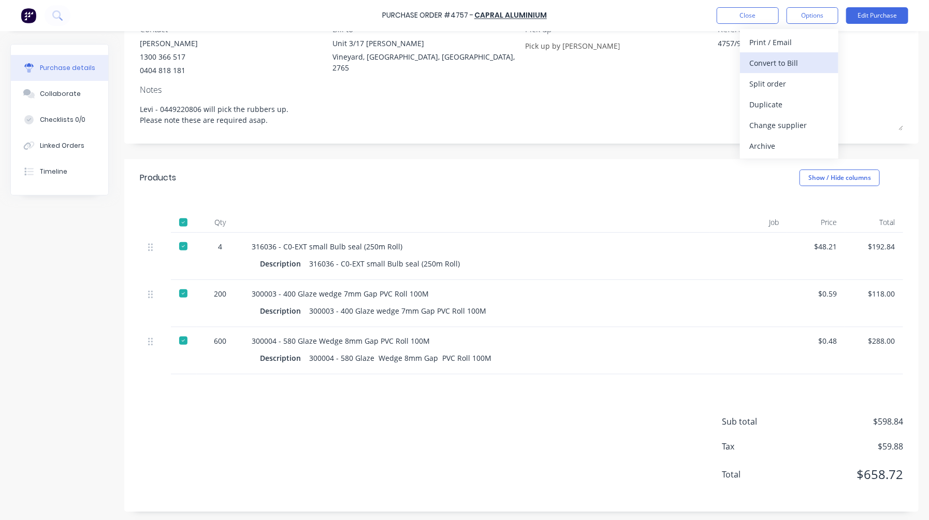
click at [762, 61] on div "Convert to Bill" at bounding box center [790, 62] width 80 height 15
type textarea "x"
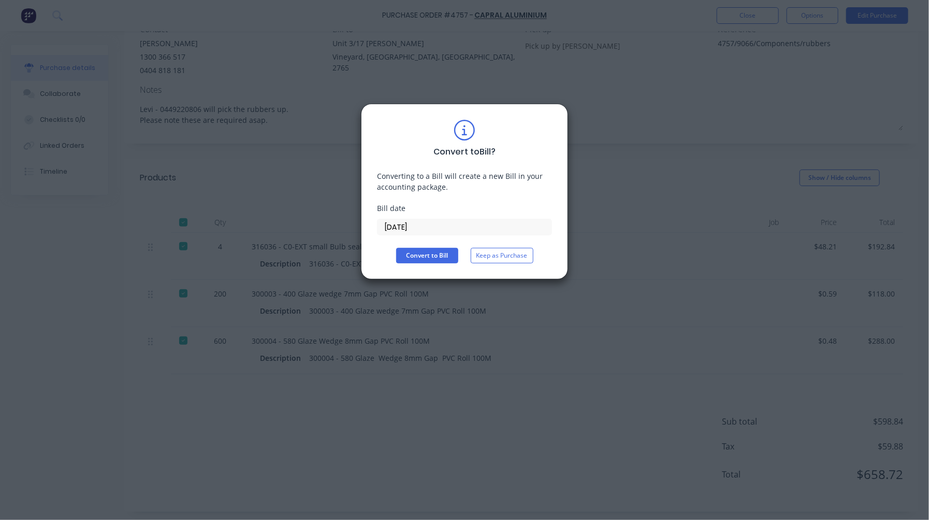
drag, startPoint x: 439, startPoint y: 226, endPoint x: 327, endPoint y: 222, distance: 111.5
click at [327, 222] on div "Convert to Bill ? Converting to a Bill will create a new Bill in your accountin…" at bounding box center [464, 260] width 929 height 520
type input "30/09/25"
click at [403, 260] on button "Convert to Bill" at bounding box center [427, 256] width 62 height 16
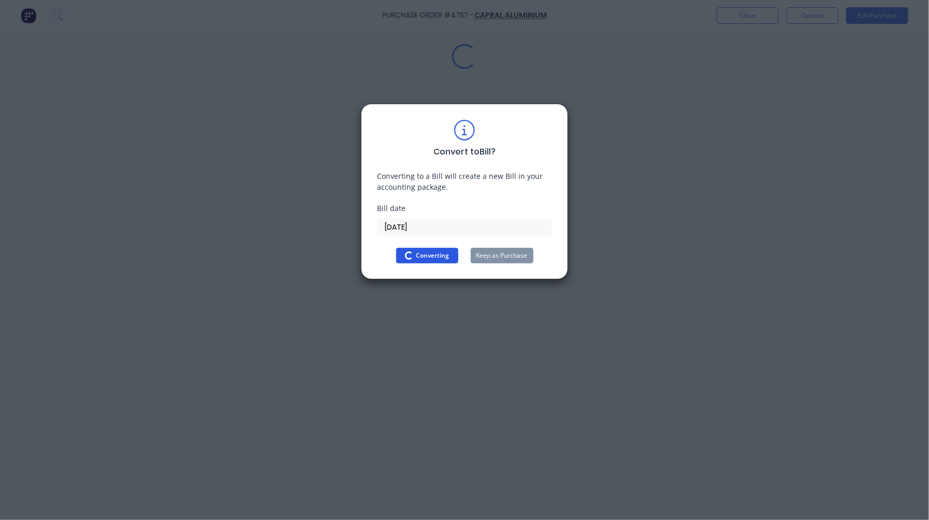
type textarea "x"
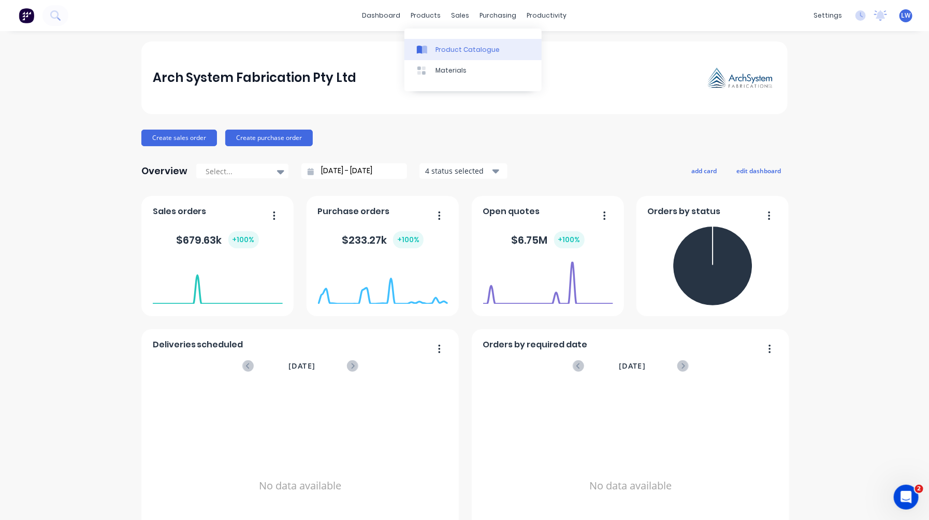
click at [417, 50] on icon at bounding box center [419, 50] width 5 height 8
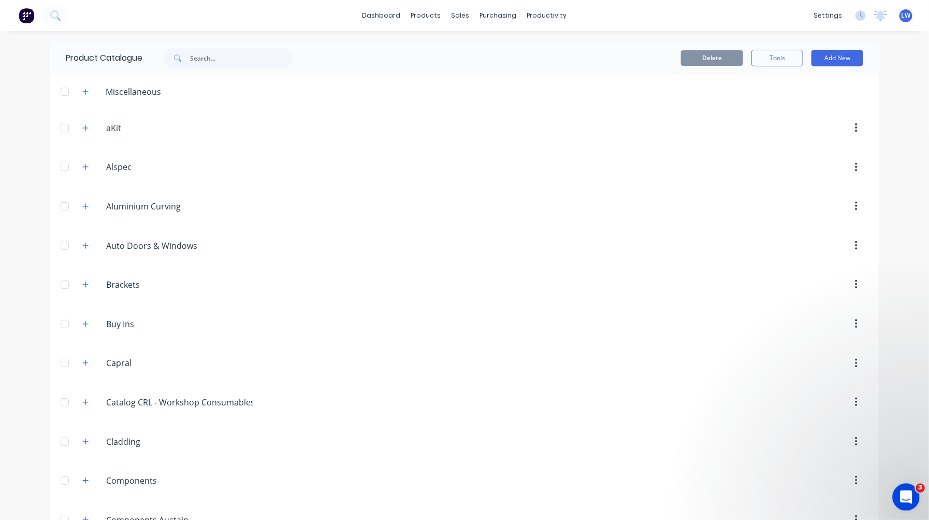
click at [906, 490] on icon "Open Intercom Messenger" at bounding box center [905, 495] width 17 height 17
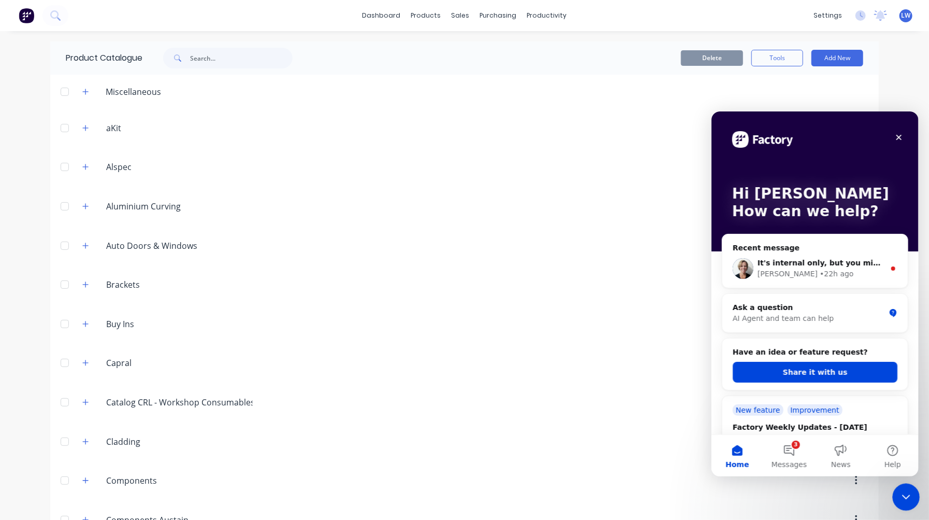
click at [898, 486] on div "Close Intercom Messenger" at bounding box center [905, 495] width 25 height 25
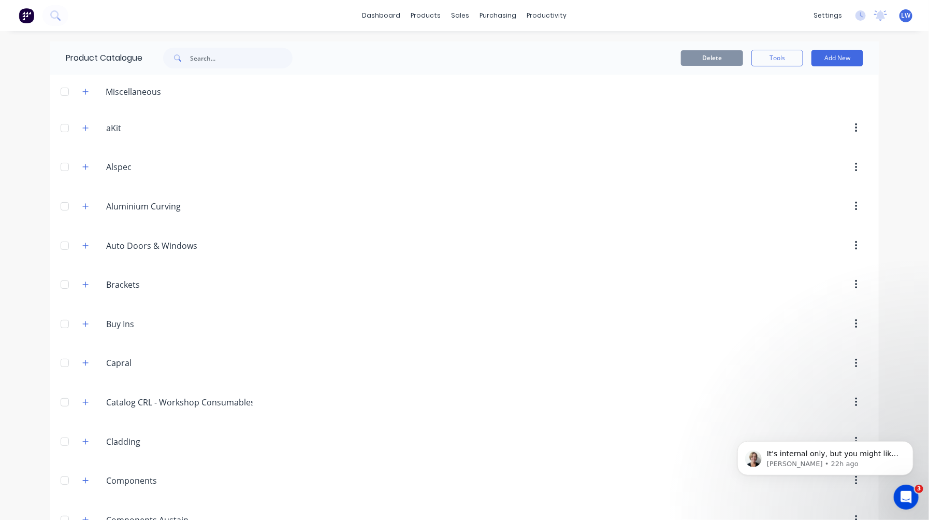
click at [183, 61] on span at bounding box center [176, 58] width 27 height 21
click at [193, 57] on input "text" at bounding box center [241, 58] width 103 height 21
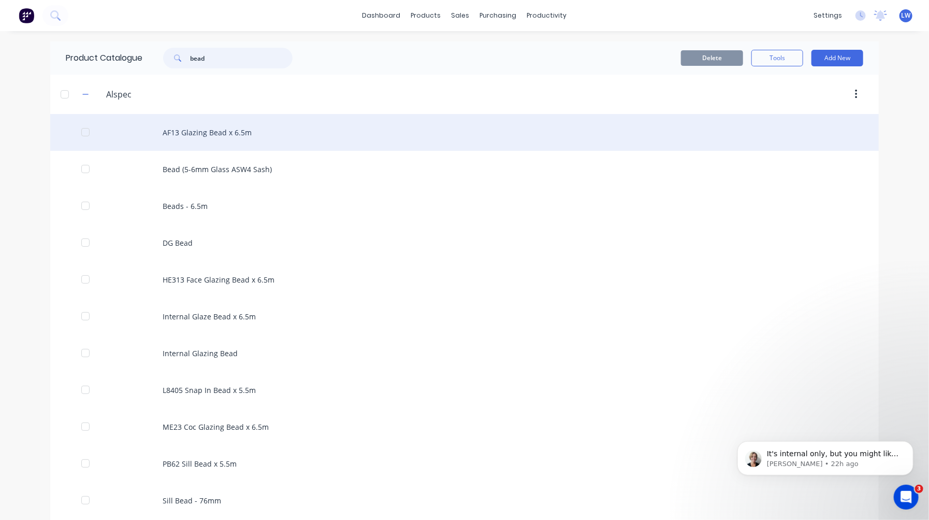
type input "bead"
click at [174, 128] on div "AF13 Glazing Bead x 6.5m" at bounding box center [464, 132] width 829 height 37
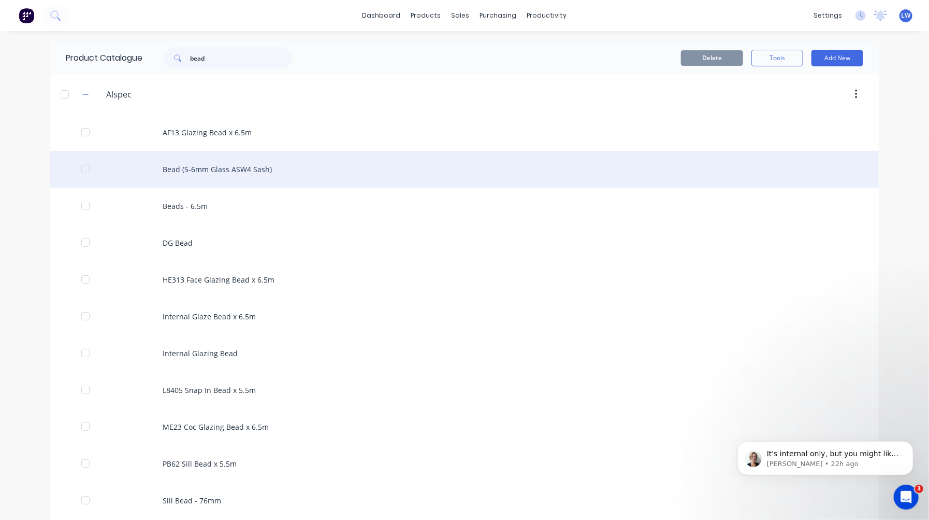
click at [185, 169] on div "Bead (5-6mm Glass ASW4 Sash)" at bounding box center [464, 169] width 829 height 37
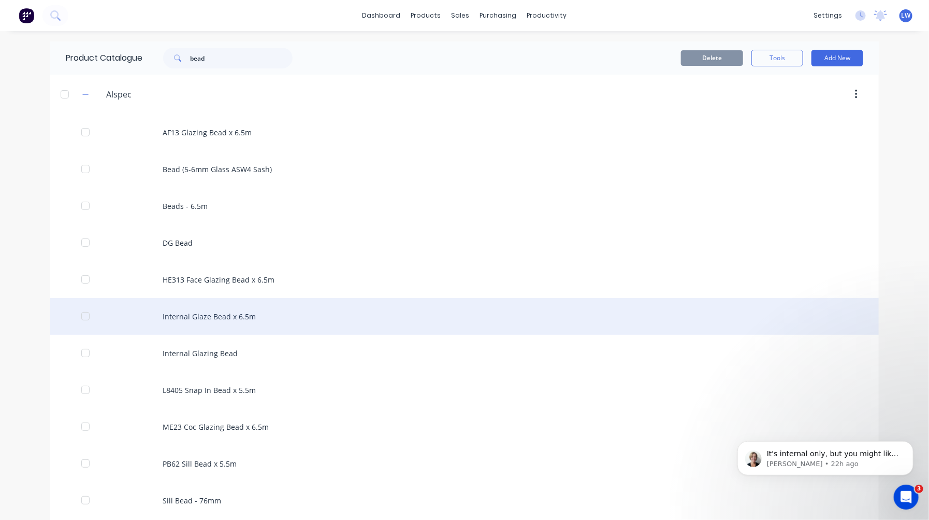
click at [184, 308] on div "Internal Glaze Bead x 6.5m" at bounding box center [464, 316] width 829 height 37
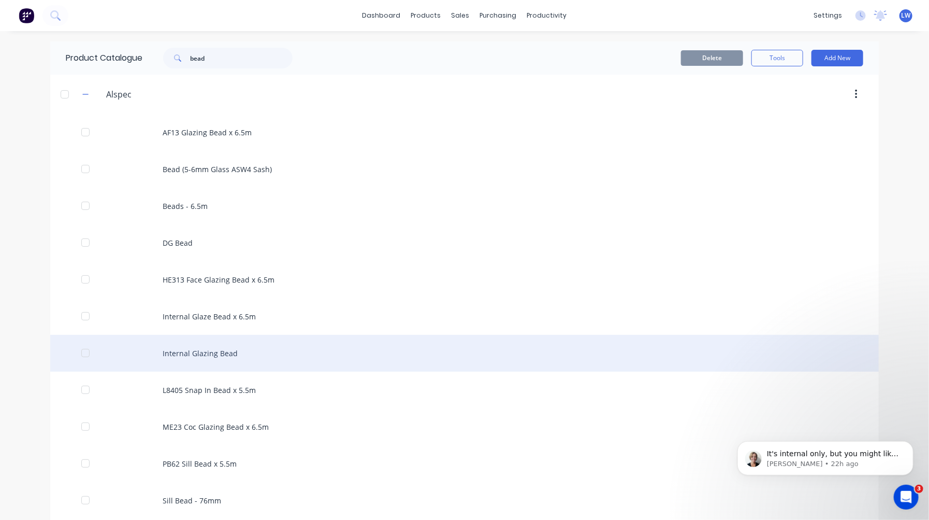
click at [233, 351] on div "Internal Glazing Bead" at bounding box center [464, 353] width 829 height 37
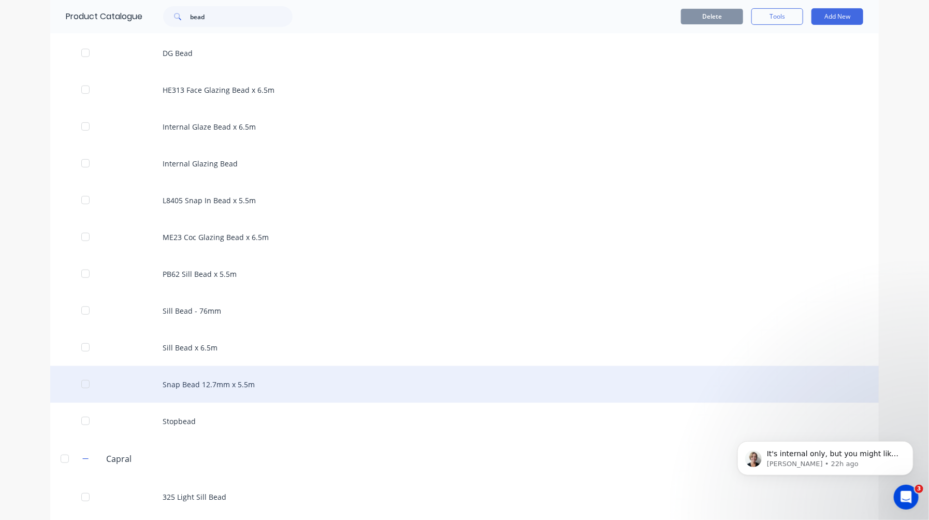
scroll to position [230, 0]
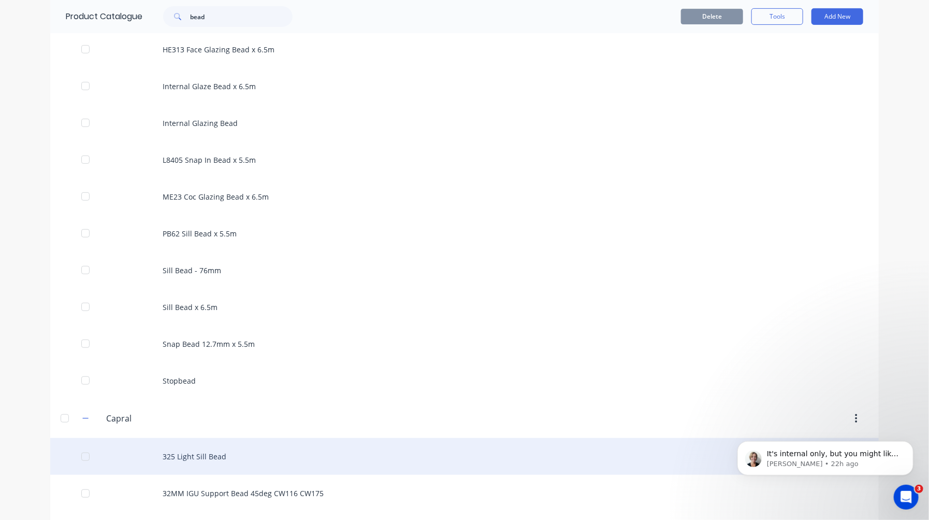
click at [209, 457] on div "325 Light Sill Bead" at bounding box center [464, 456] width 829 height 37
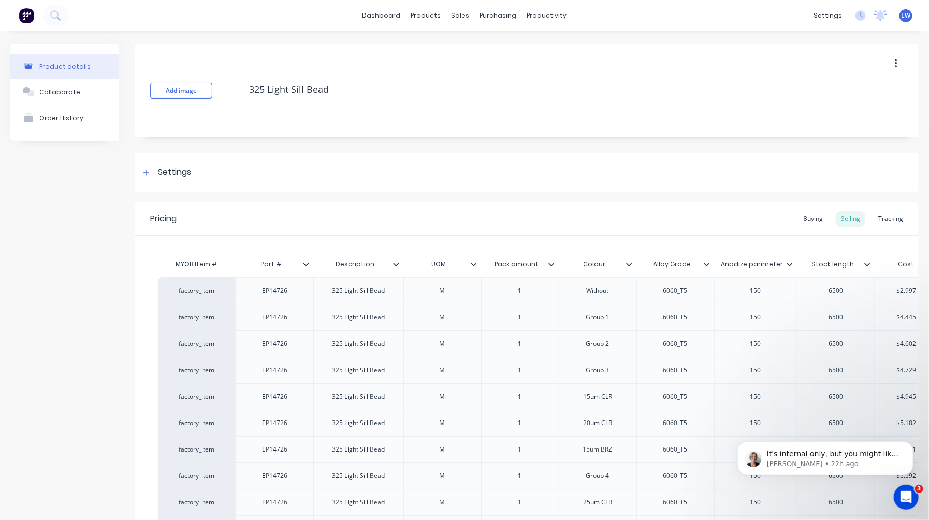
type textarea "x"
